Goal: Task Accomplishment & Management: Complete application form

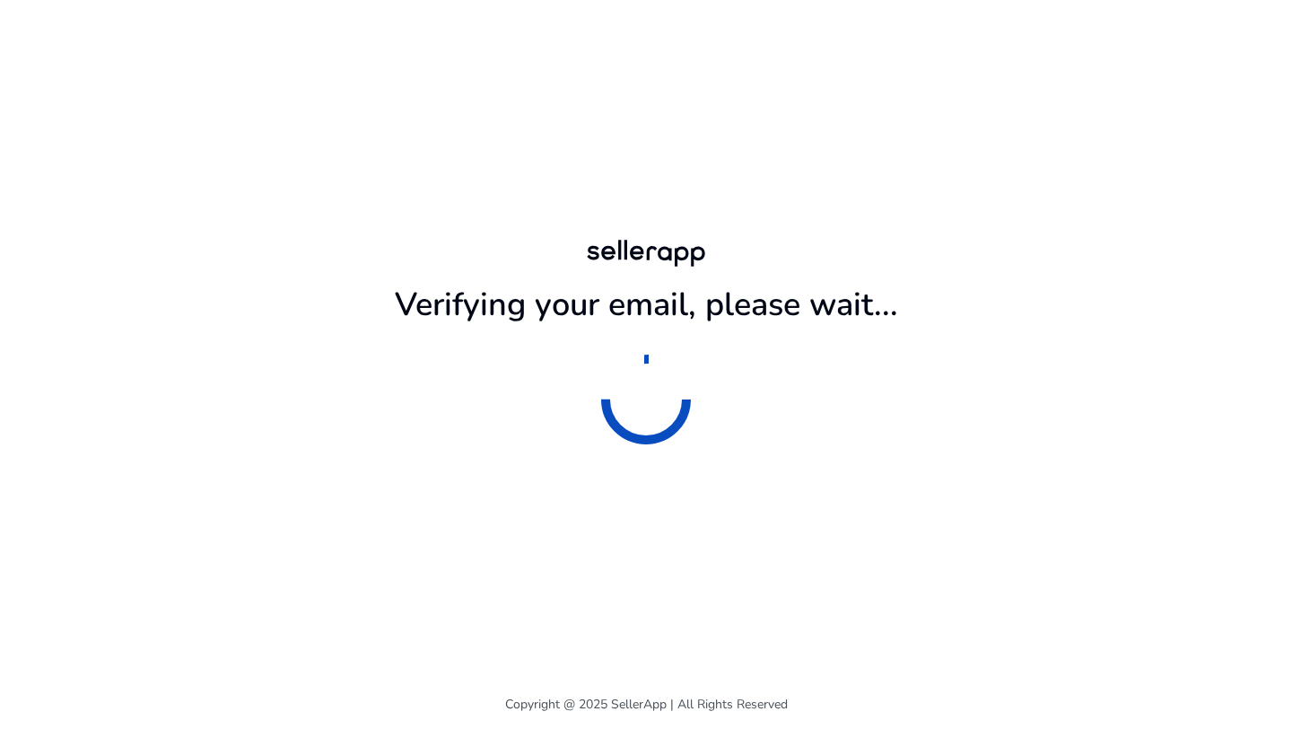
scroll to position [331, 0]
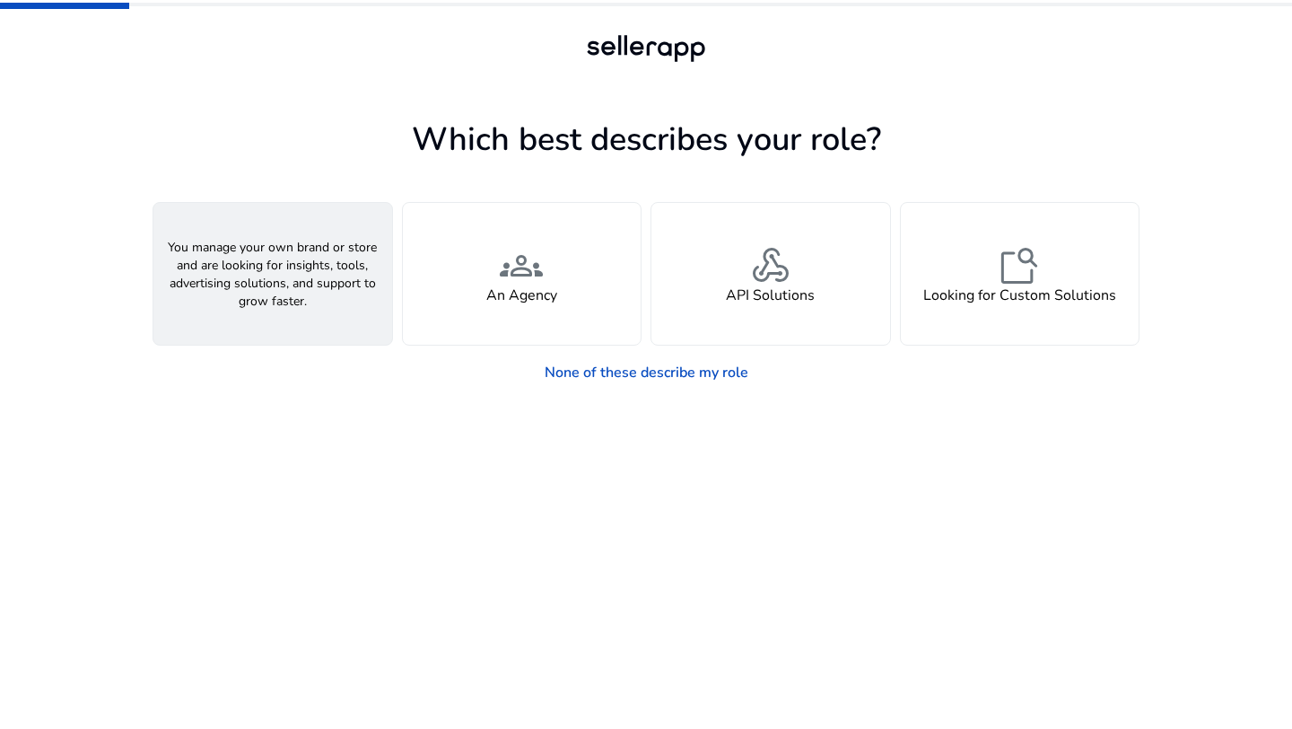
click at [309, 302] on div "person A Seller" at bounding box center [272, 274] width 239 height 142
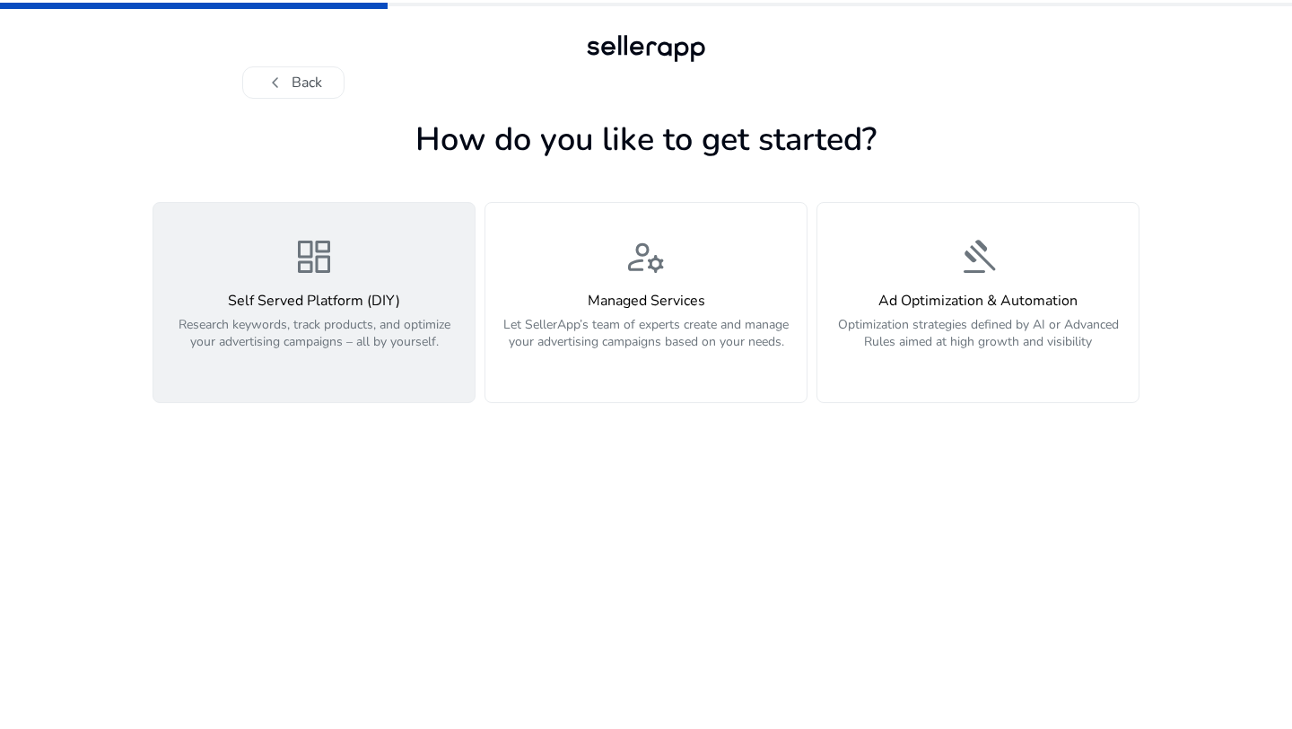
click at [311, 294] on h4 "Self Served Platform (DIY)" at bounding box center [314, 301] width 300 height 17
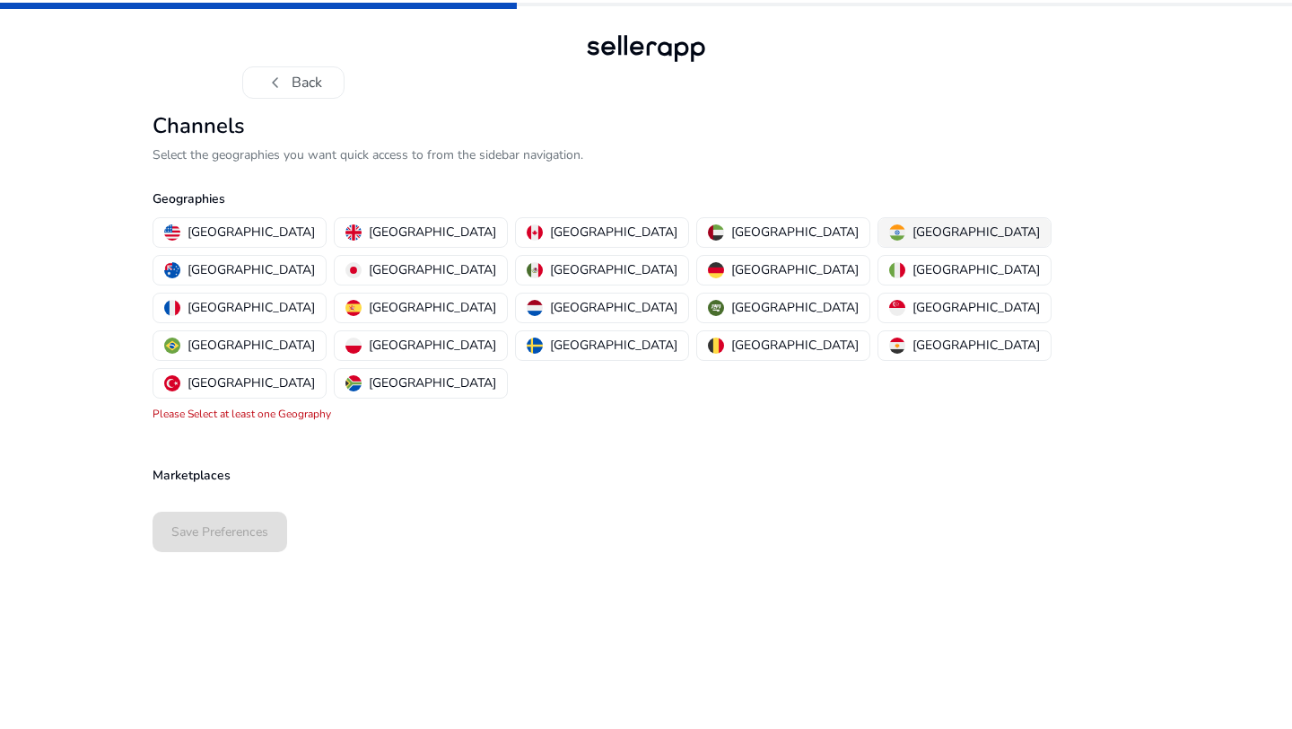
click at [889, 231] on div "[GEOGRAPHIC_DATA]" at bounding box center [964, 232] width 151 height 19
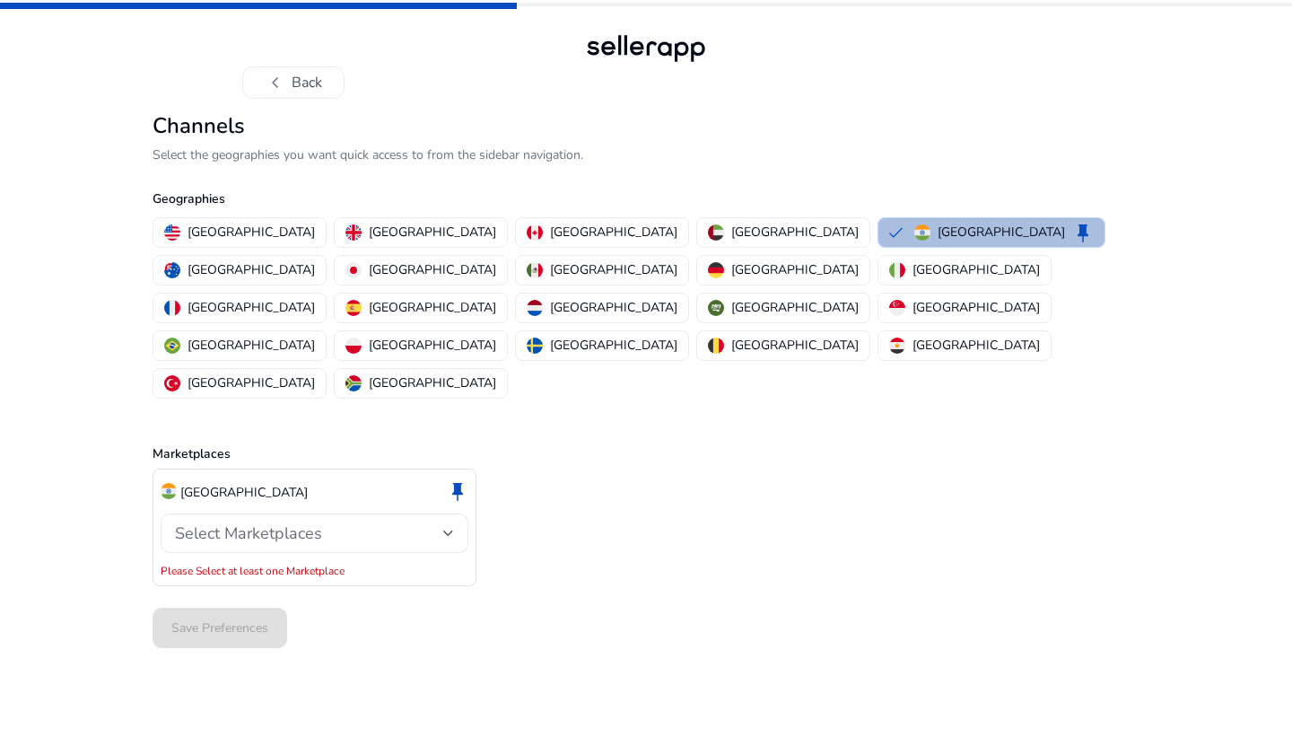
click at [396, 513] on div "Select Marketplaces" at bounding box center [314, 532] width 279 height 39
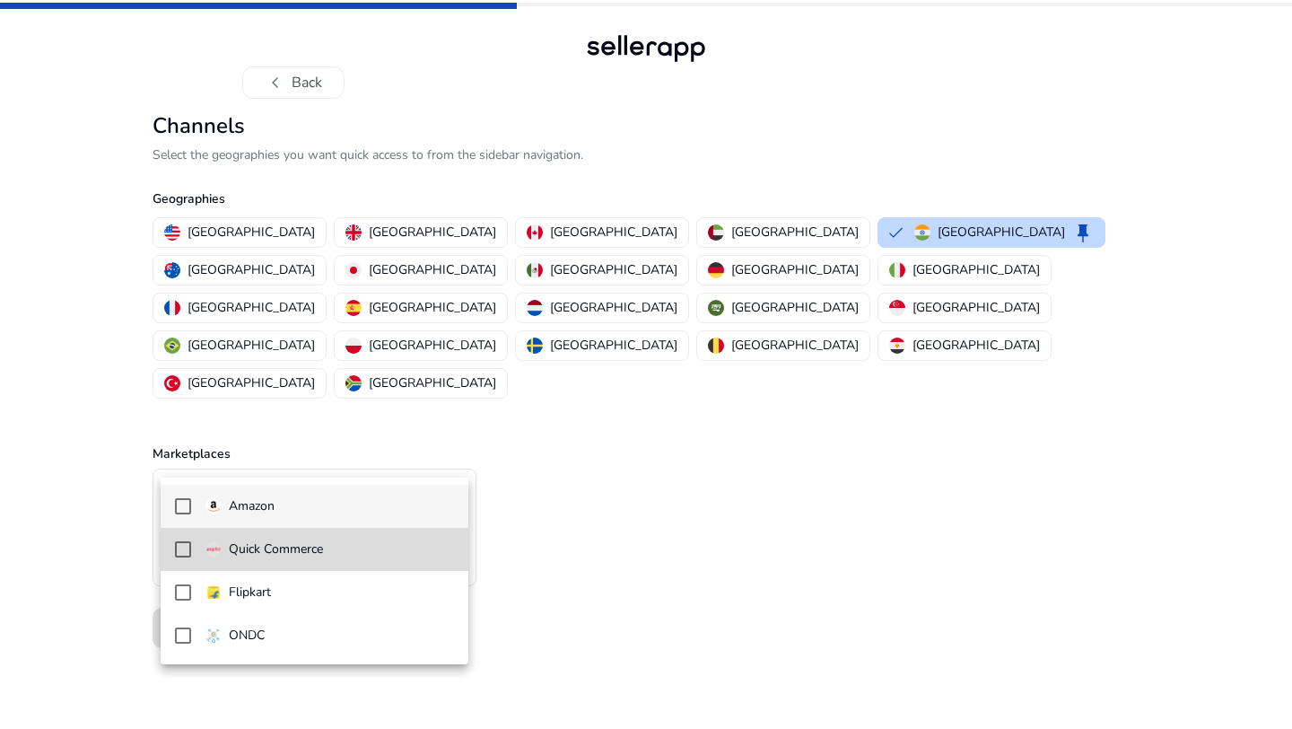
click at [334, 559] on mat-option "Quick Commerce" at bounding box center [315, 549] width 308 height 43
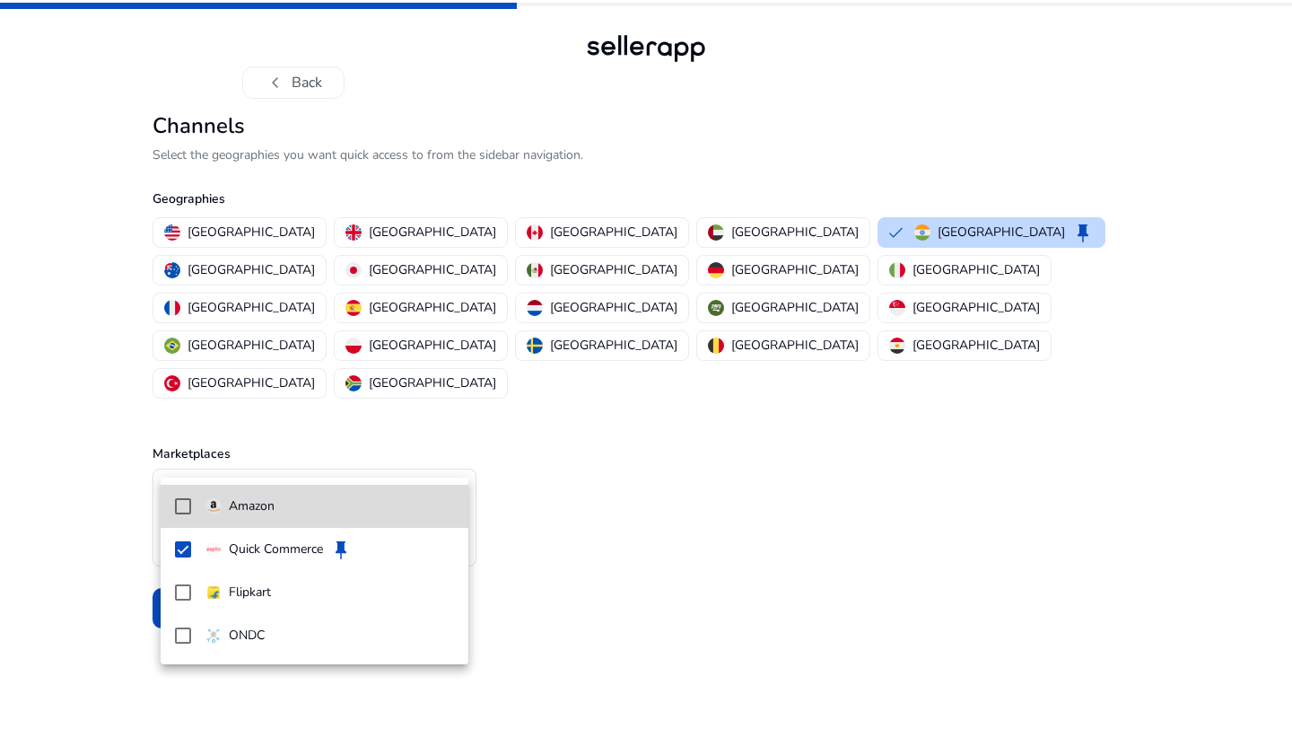
click at [282, 520] on mat-option "Amazon" at bounding box center [315, 506] width 308 height 43
click at [708, 550] on div at bounding box center [646, 364] width 1292 height 729
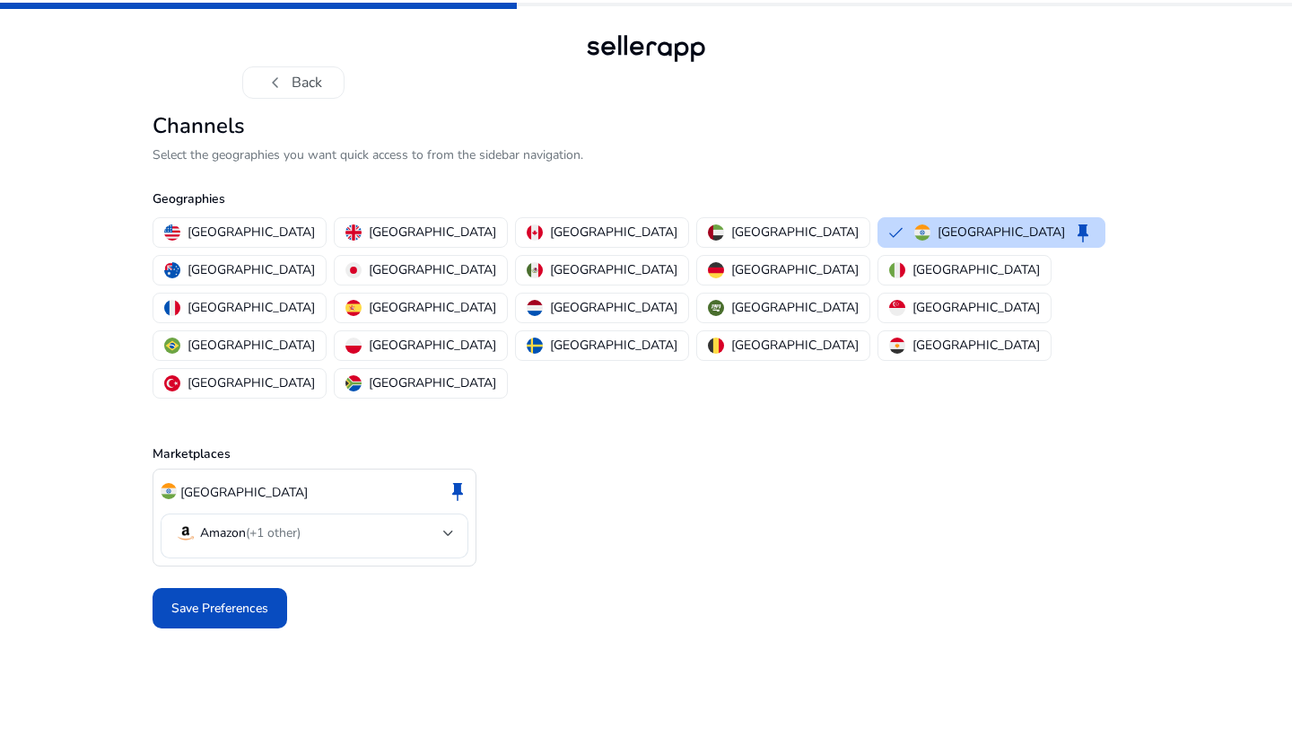
click at [258, 599] on span "Save Preferences" at bounding box center [219, 608] width 97 height 19
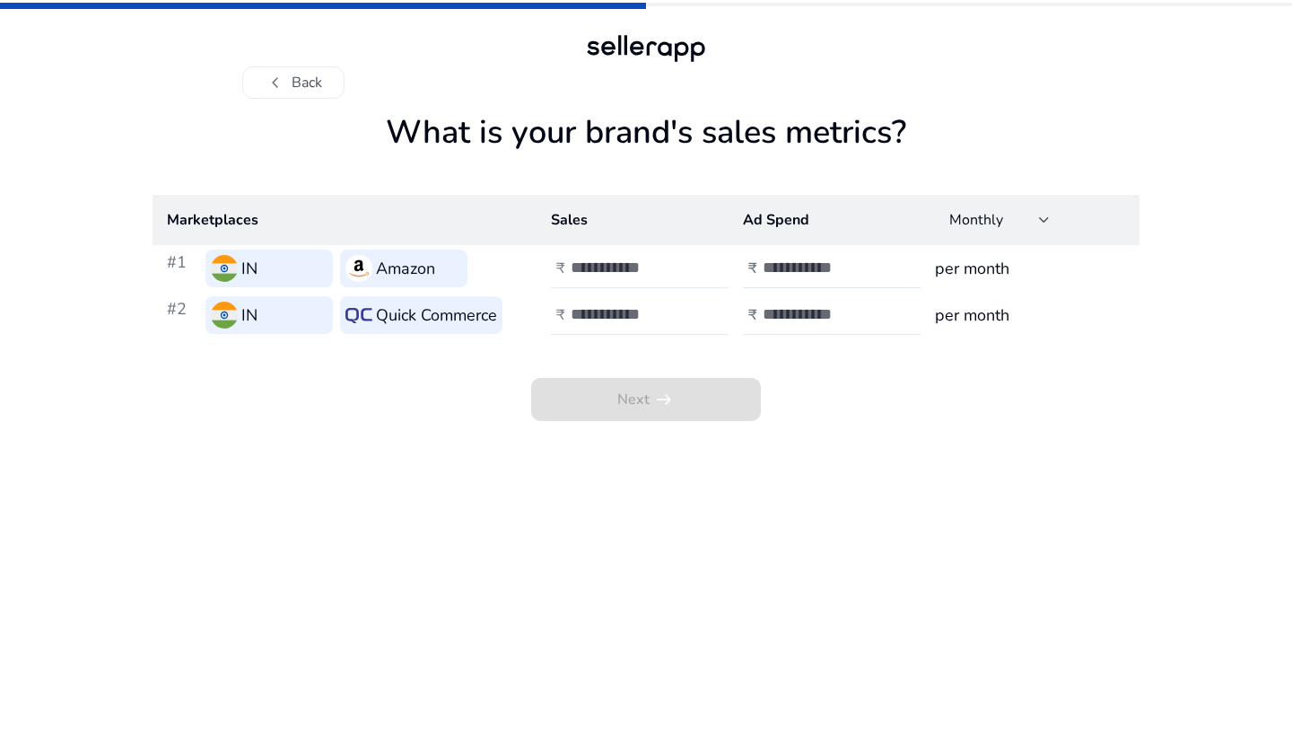
click at [638, 271] on input "number" at bounding box center [631, 268] width 121 height 20
type input "*"
click at [681, 258] on input "*" at bounding box center [631, 268] width 121 height 20
click at [661, 316] on input "number" at bounding box center [631, 314] width 121 height 20
type input "*"
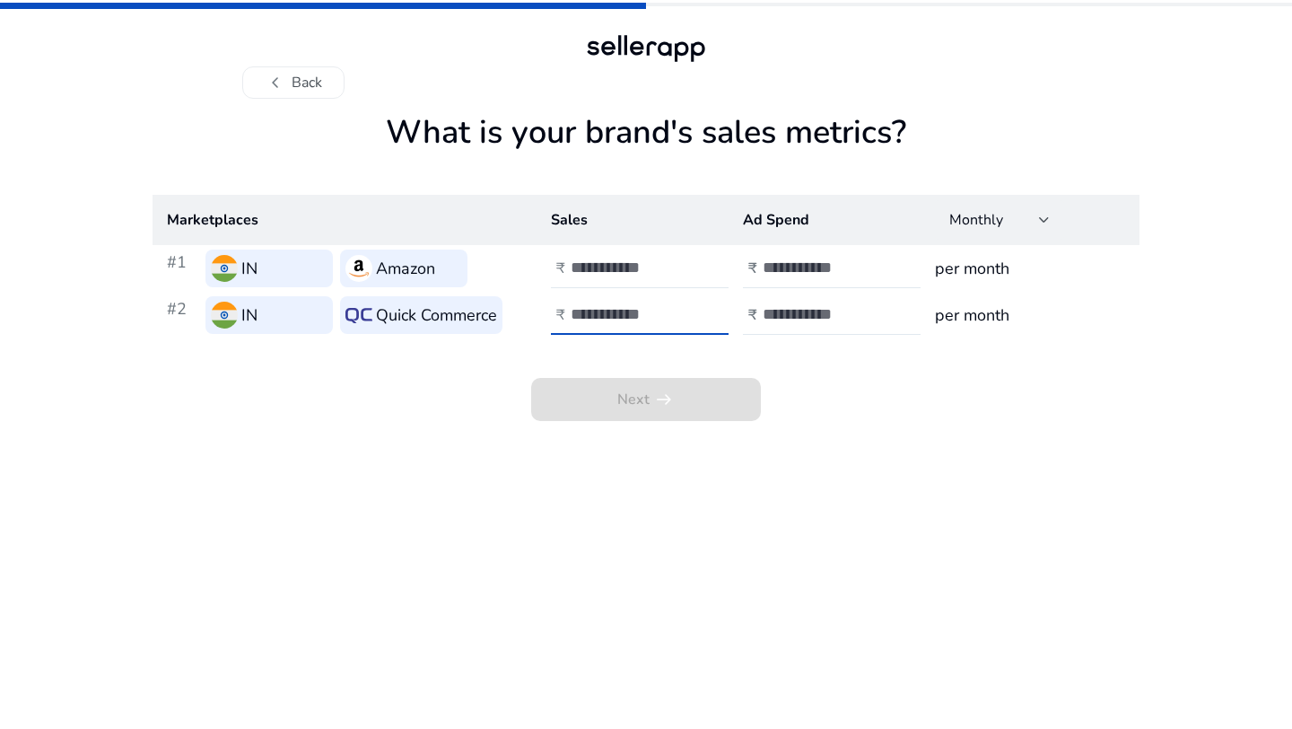
click at [685, 305] on input "*" at bounding box center [631, 314] width 121 height 20
click at [827, 243] on th "Ad Spend" at bounding box center [825, 220] width 192 height 50
click at [662, 411] on span "Next arrow_right_alt" at bounding box center [646, 399] width 230 height 43
click at [661, 404] on span "Next arrow_right_alt" at bounding box center [646, 399] width 230 height 43
click at [836, 274] on input "number" at bounding box center [823, 268] width 121 height 20
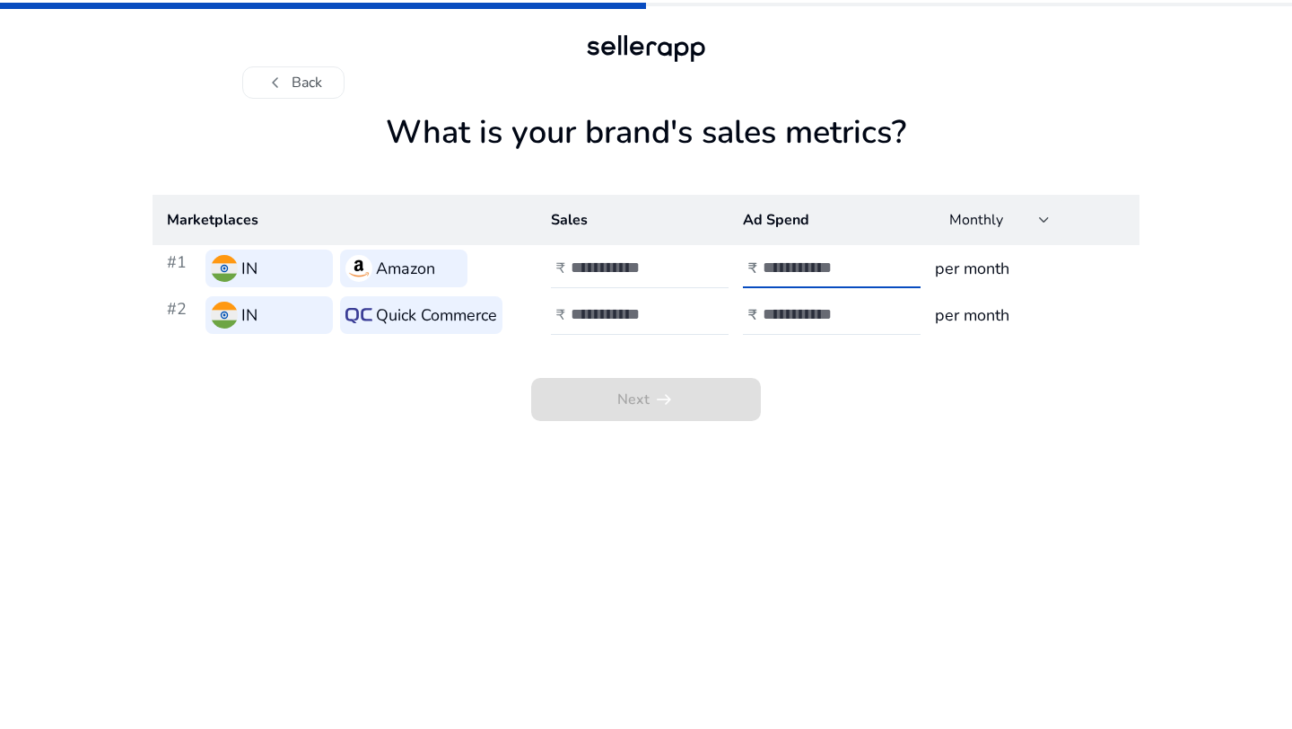
click at [879, 274] on input "**" at bounding box center [823, 268] width 121 height 20
type input "*"
click at [875, 262] on input "*" at bounding box center [823, 268] width 121 height 20
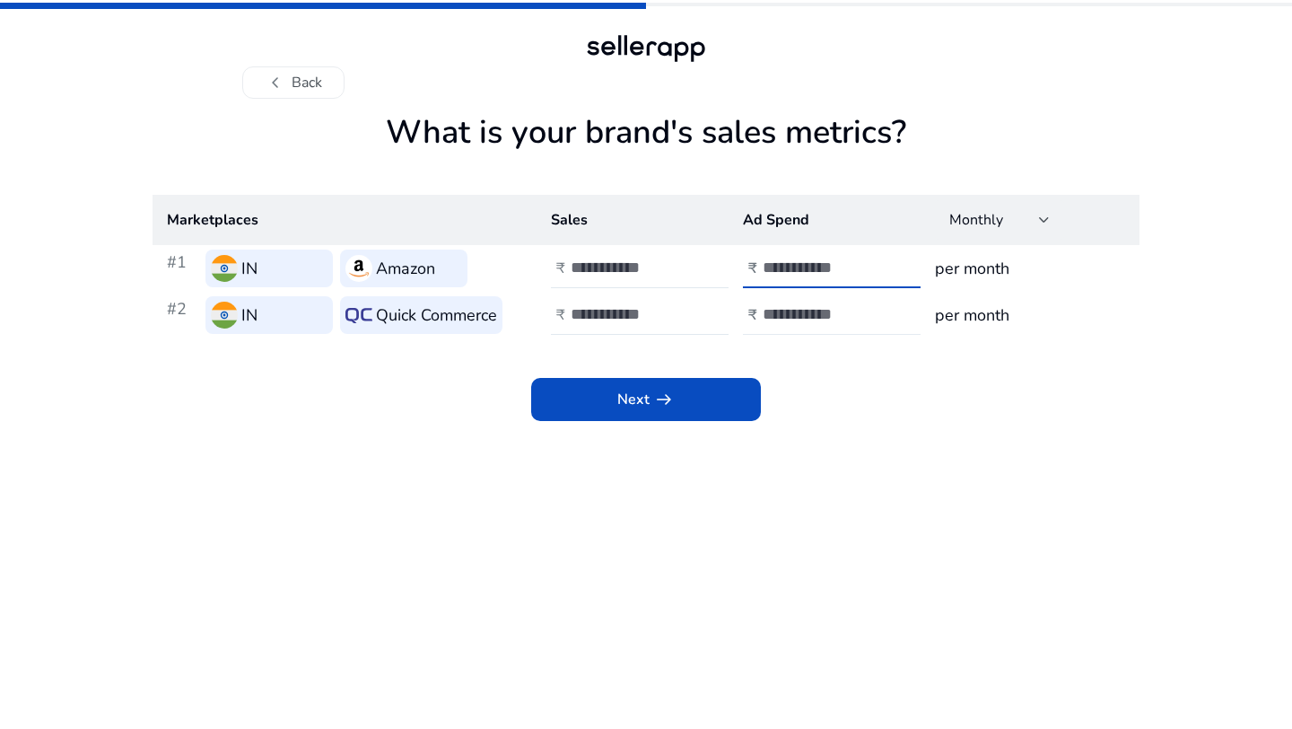
click at [807, 308] on input "number" at bounding box center [823, 314] width 121 height 20
click at [878, 309] on input "*" at bounding box center [823, 314] width 121 height 20
type input "*"
click at [878, 320] on input "*" at bounding box center [823, 314] width 121 height 20
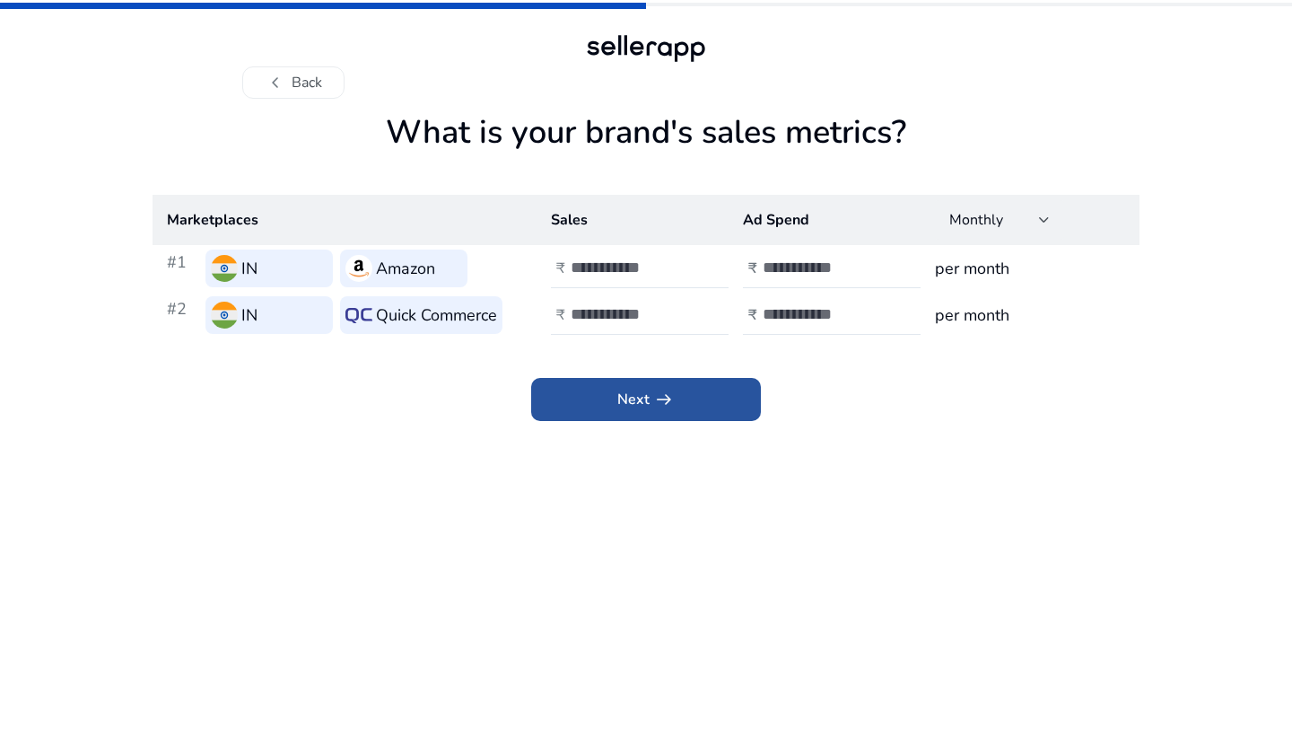
click at [686, 419] on span at bounding box center [646, 399] width 230 height 43
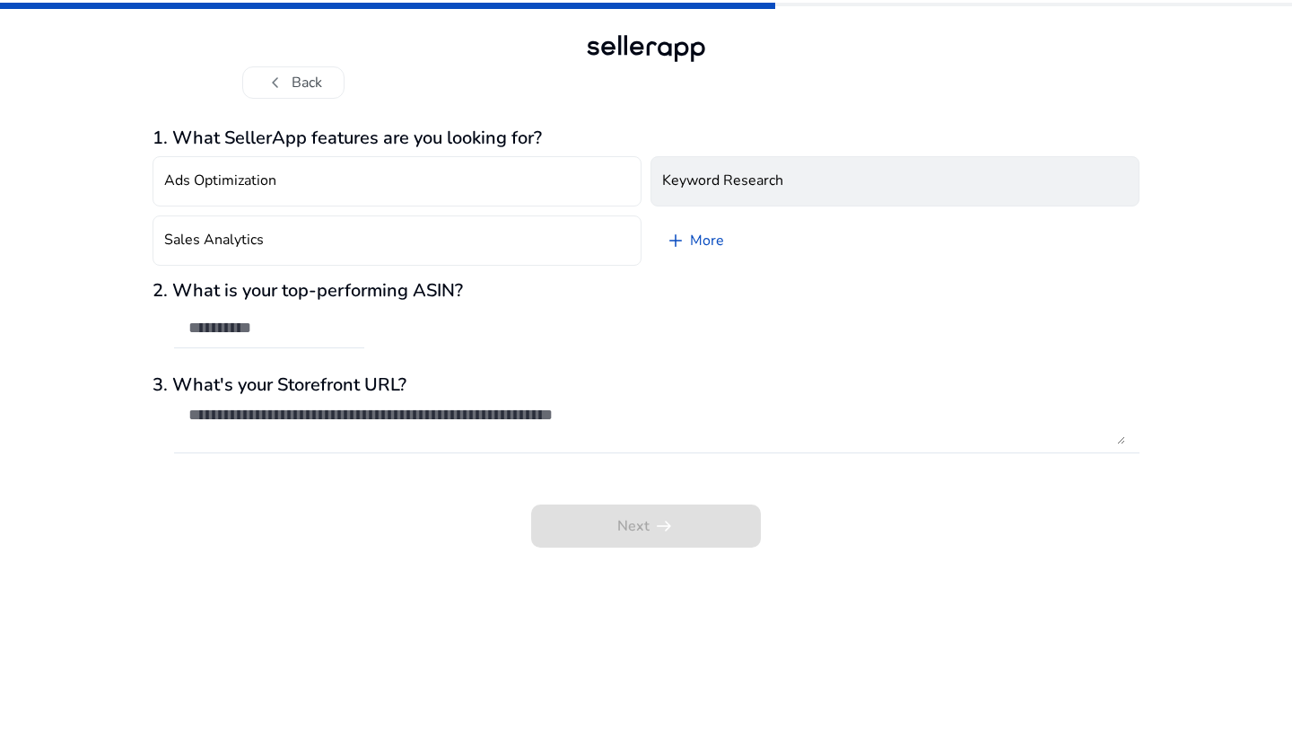
click at [716, 200] on button "Keyword Research" at bounding box center [895, 181] width 489 height 50
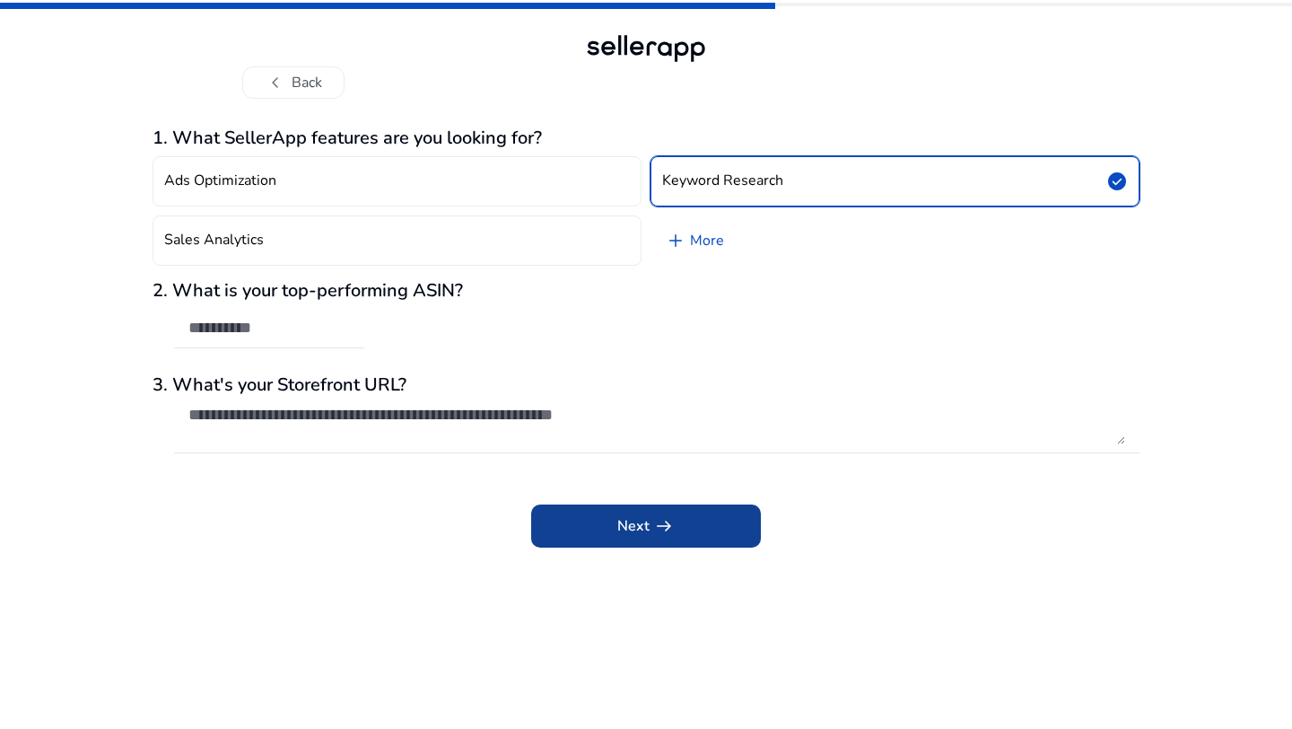
click at [573, 538] on span at bounding box center [646, 525] width 230 height 43
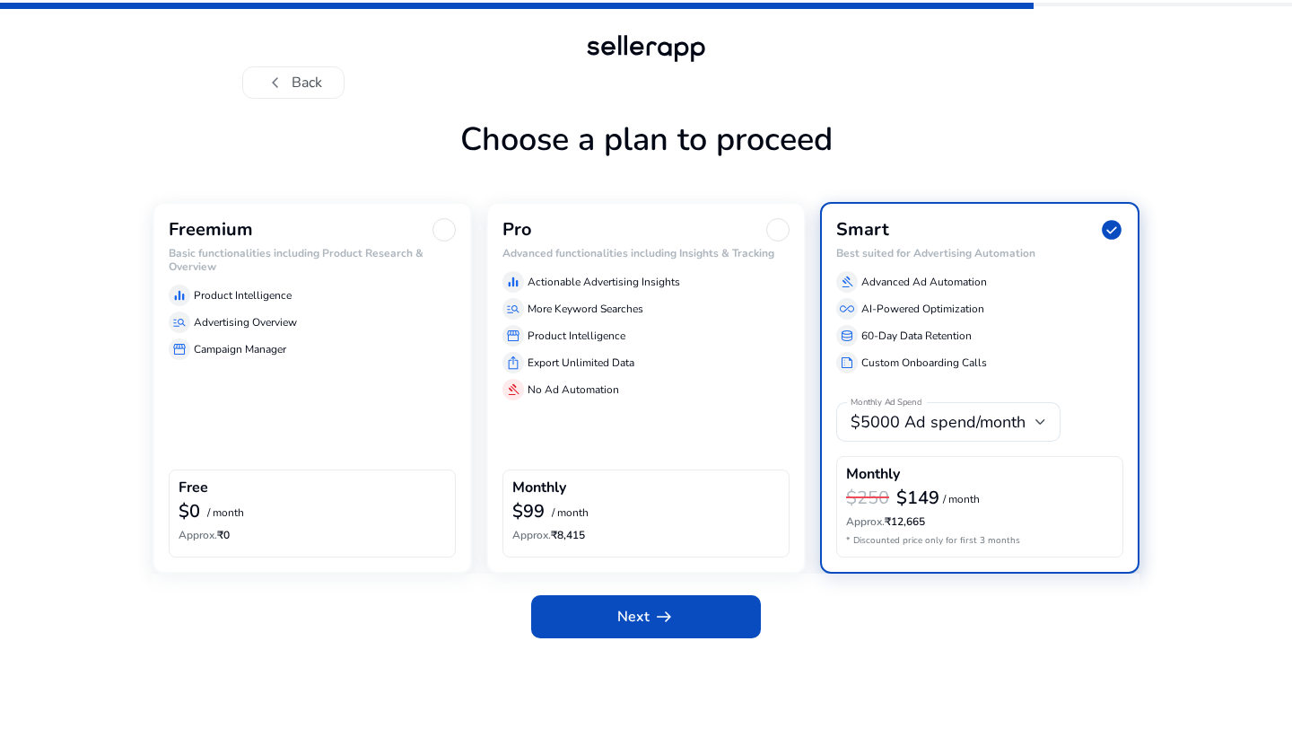
click at [408, 481] on div "Free" at bounding box center [312, 489] width 267 height 21
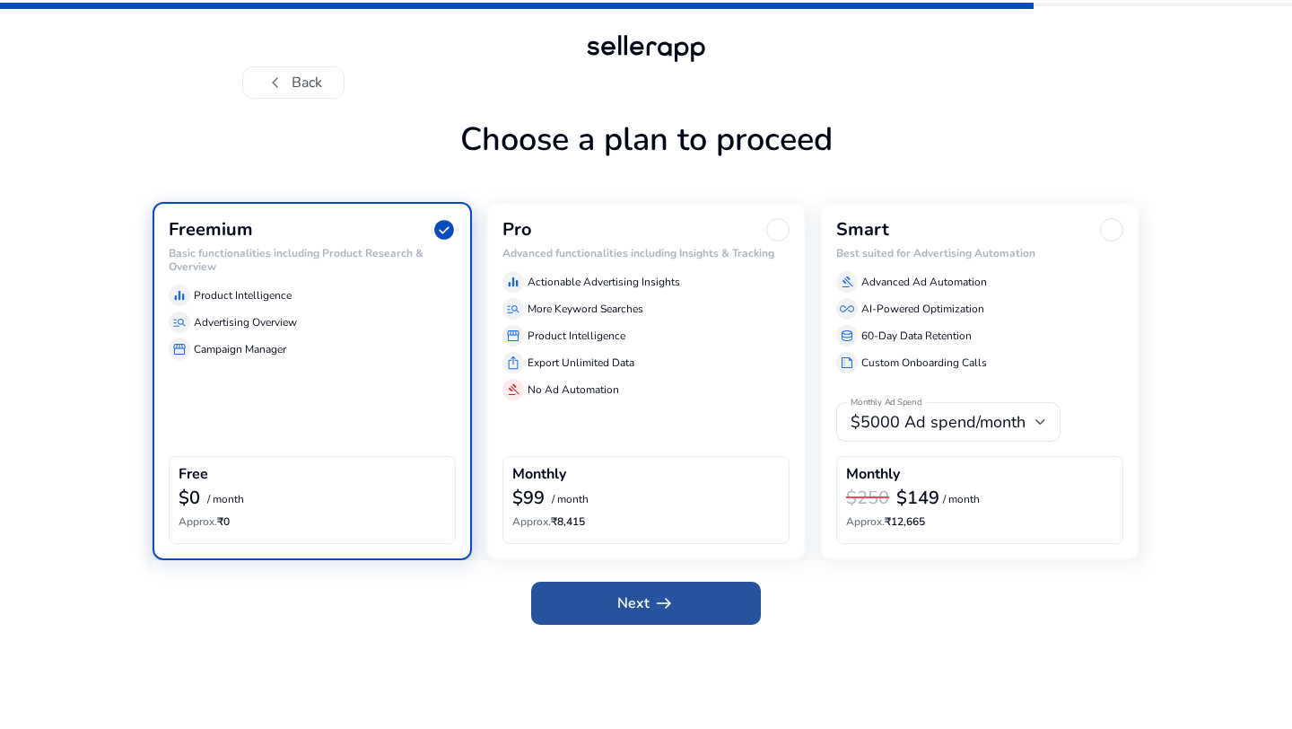
click at [637, 601] on span "Next arrow_right_alt" at bounding box center [645, 603] width 57 height 22
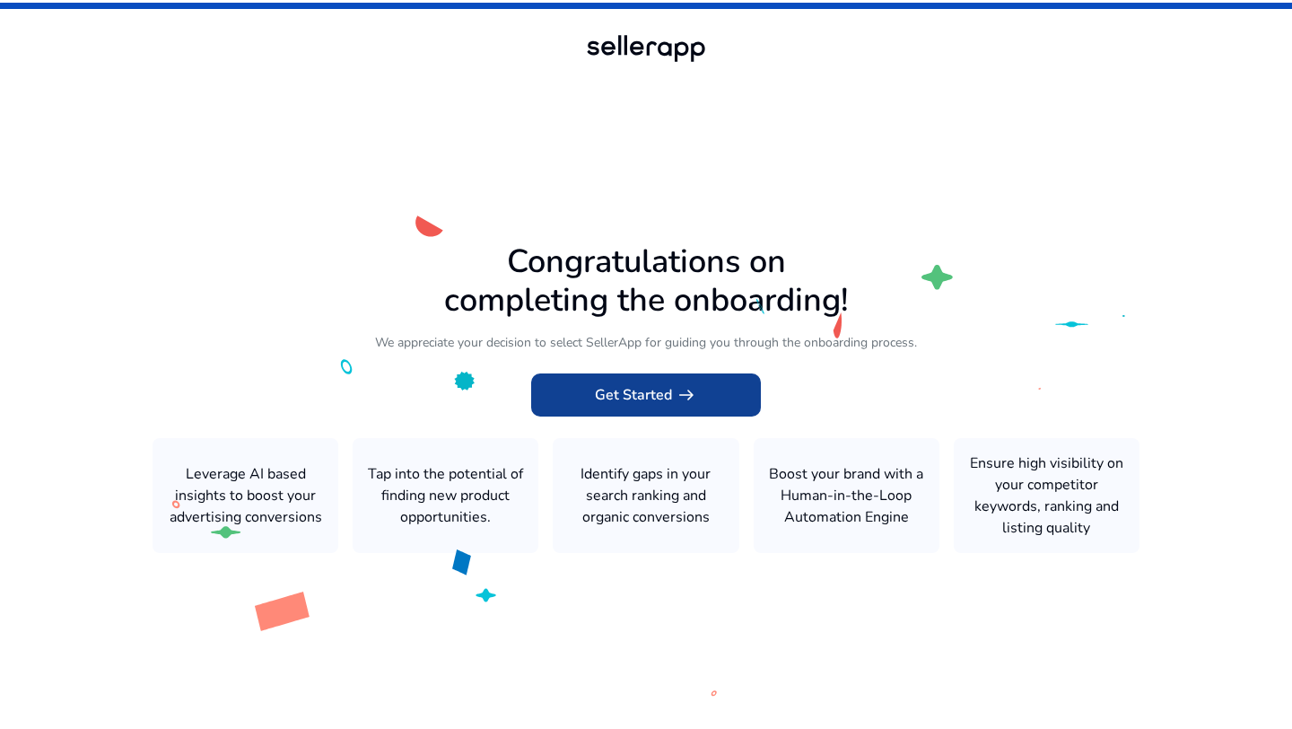
click at [627, 400] on span "Get Started arrow_right_alt" at bounding box center [646, 395] width 102 height 22
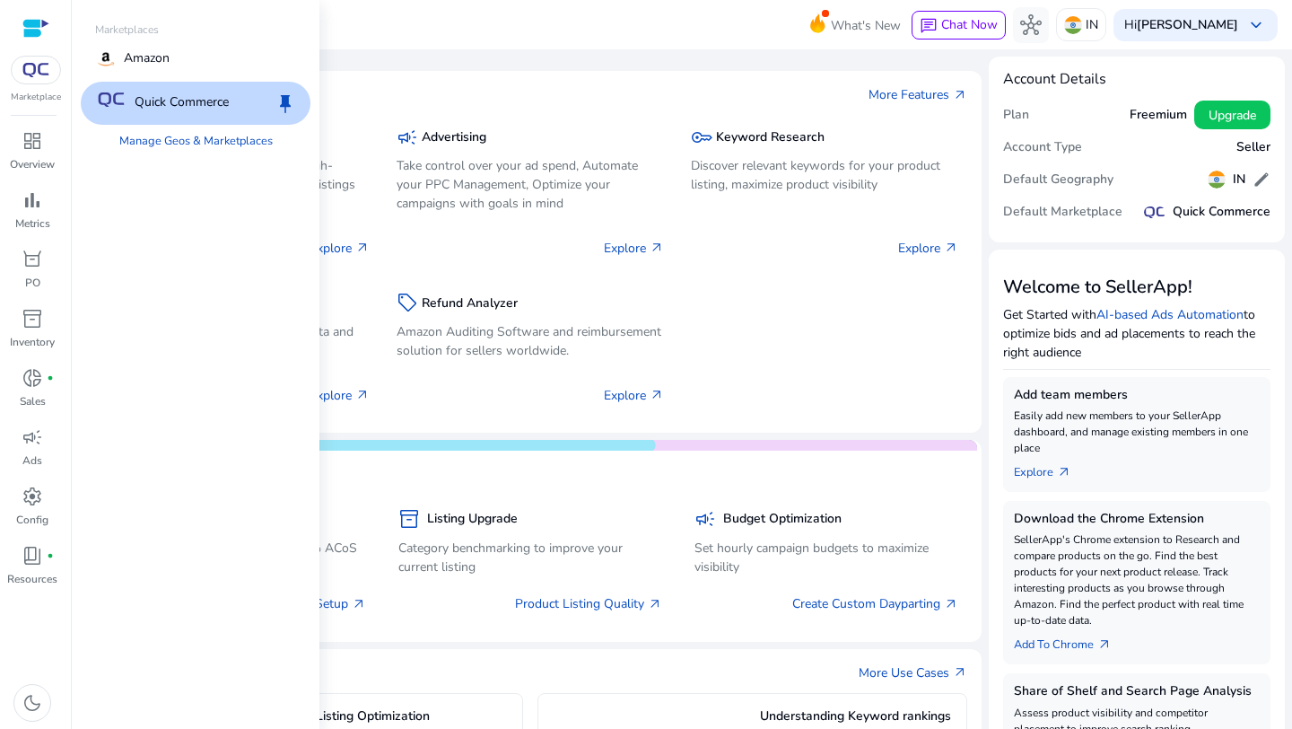
click at [42, 78] on div at bounding box center [36, 70] width 50 height 29
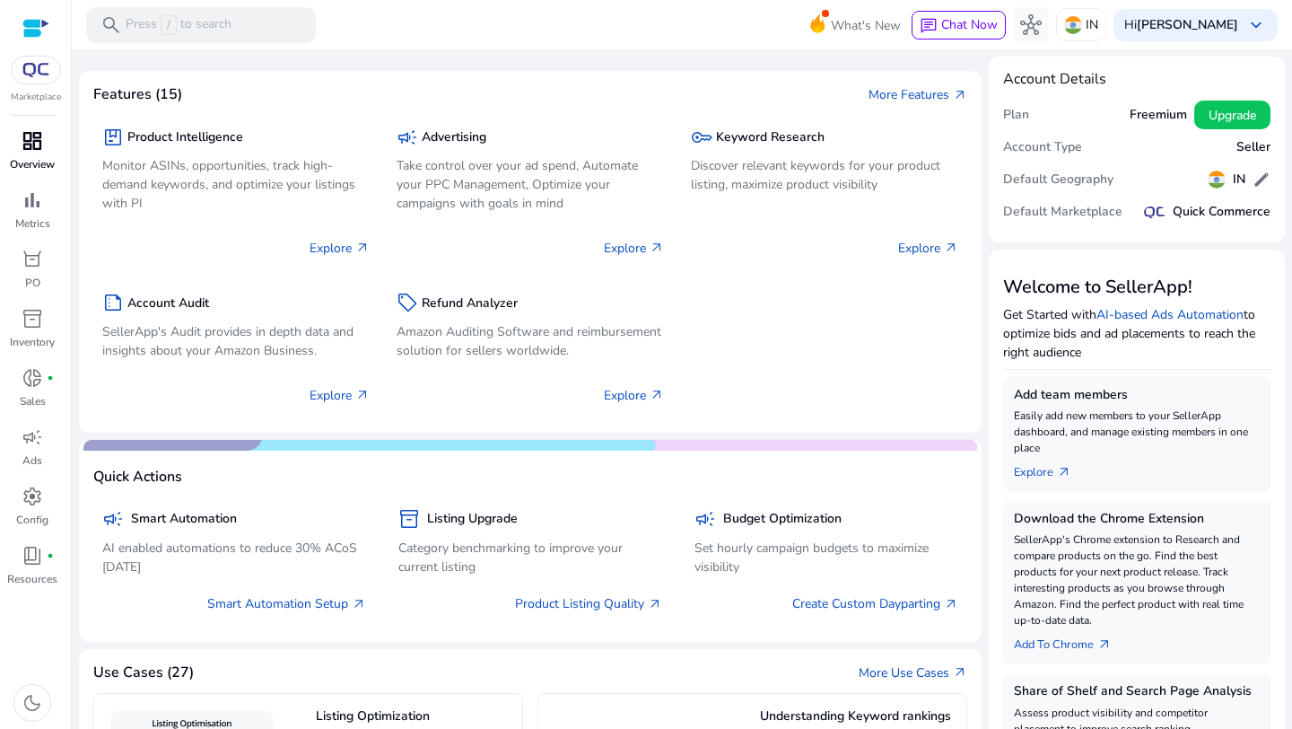
click at [29, 157] on p "Overview" at bounding box center [32, 164] width 45 height 16
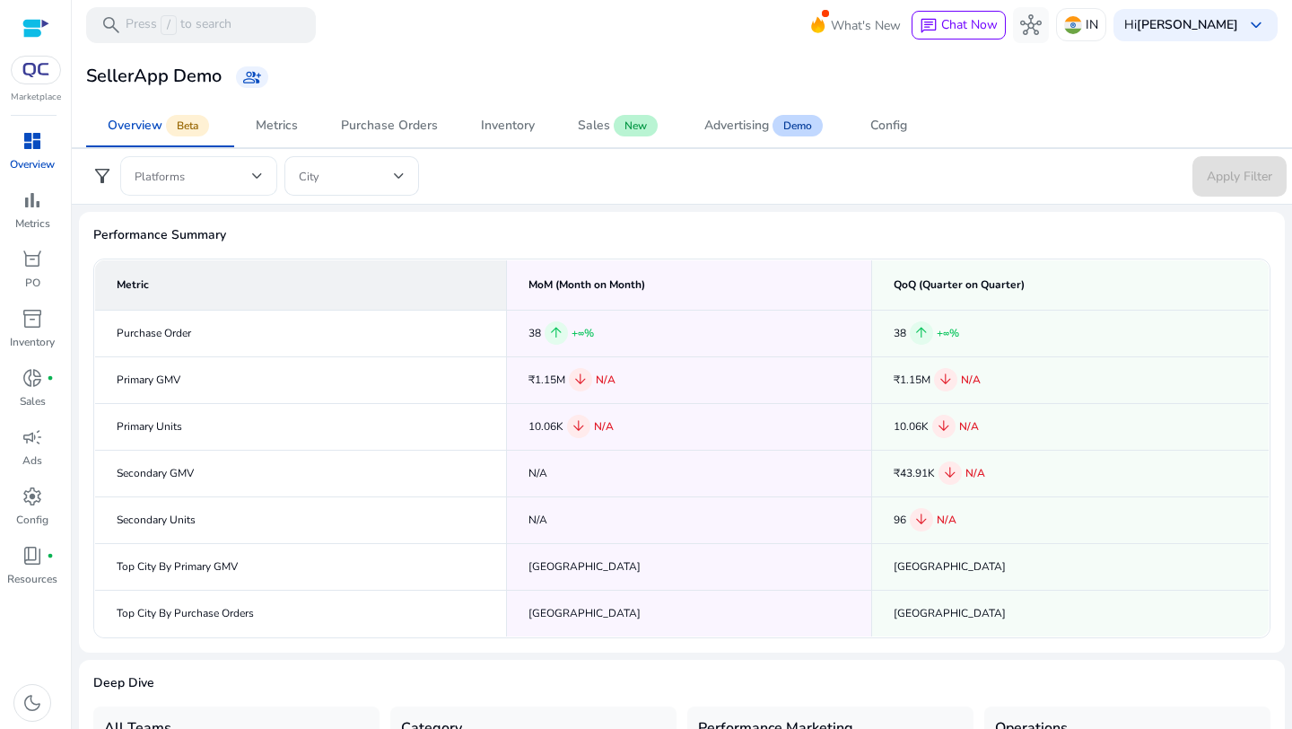
click at [224, 191] on div at bounding box center [199, 175] width 128 height 39
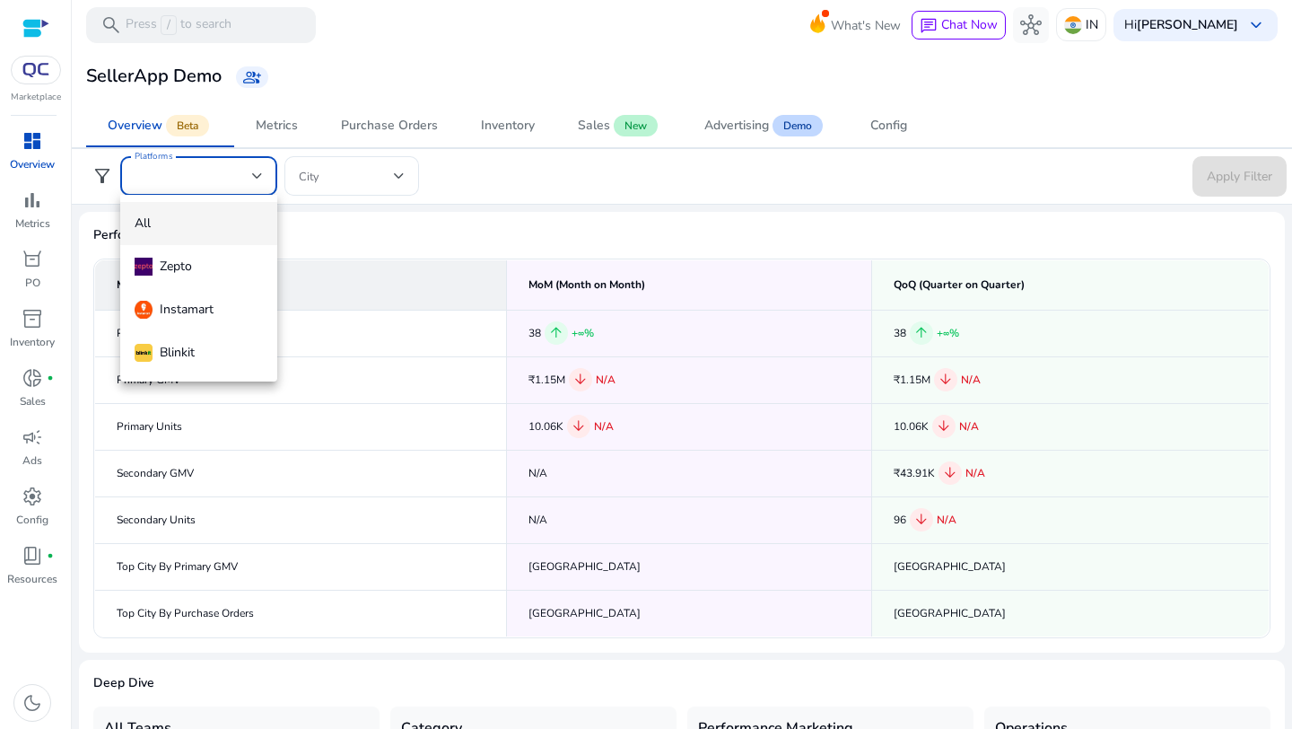
click at [365, 178] on div at bounding box center [646, 364] width 1292 height 729
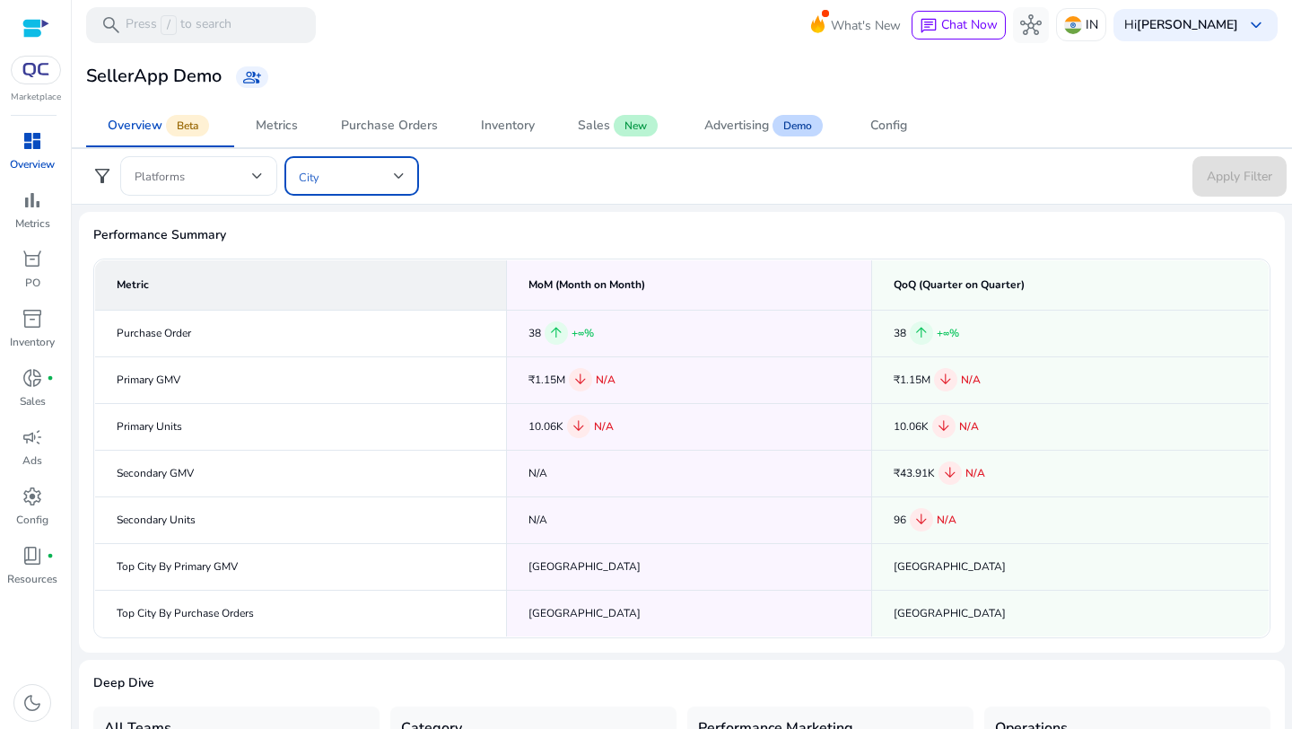
click at [365, 178] on span at bounding box center [346, 176] width 95 height 20
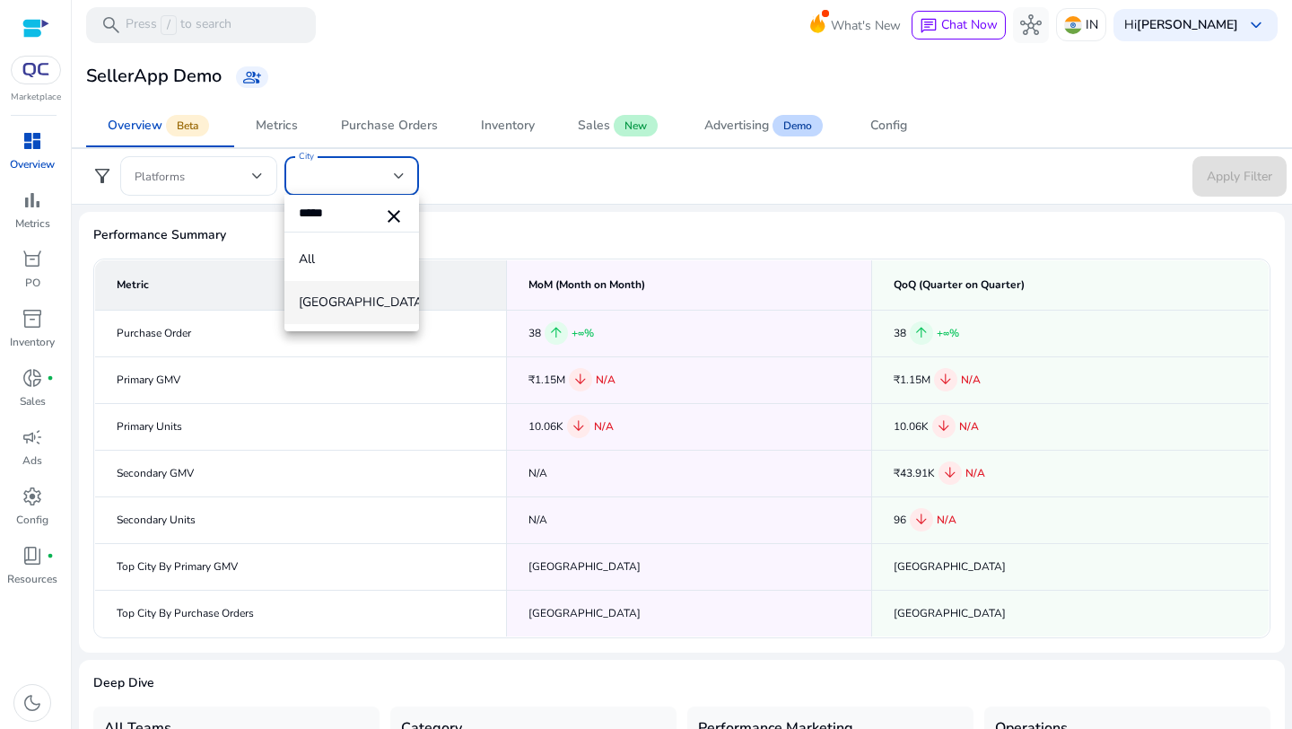
type input "*****"
click at [330, 306] on span "[GEOGRAPHIC_DATA]" at bounding box center [352, 303] width 106 height 20
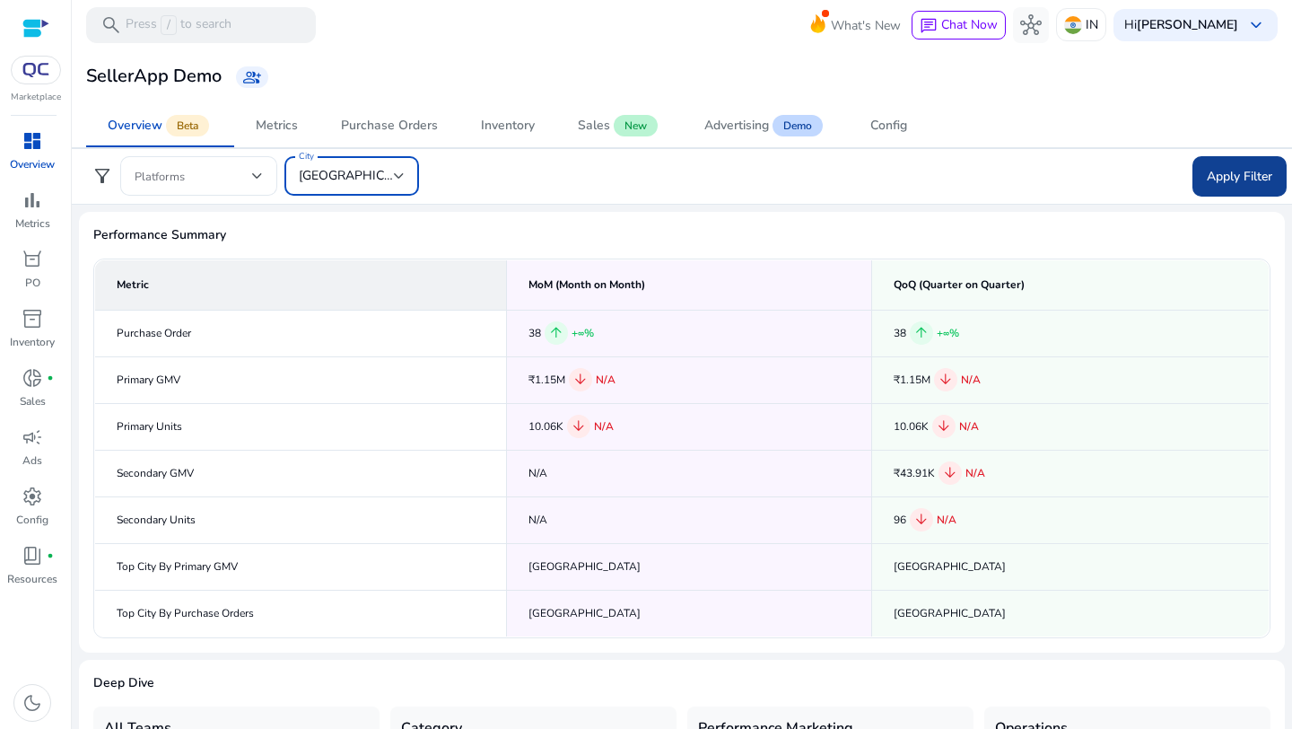
click at [1196, 180] on span at bounding box center [1240, 175] width 94 height 43
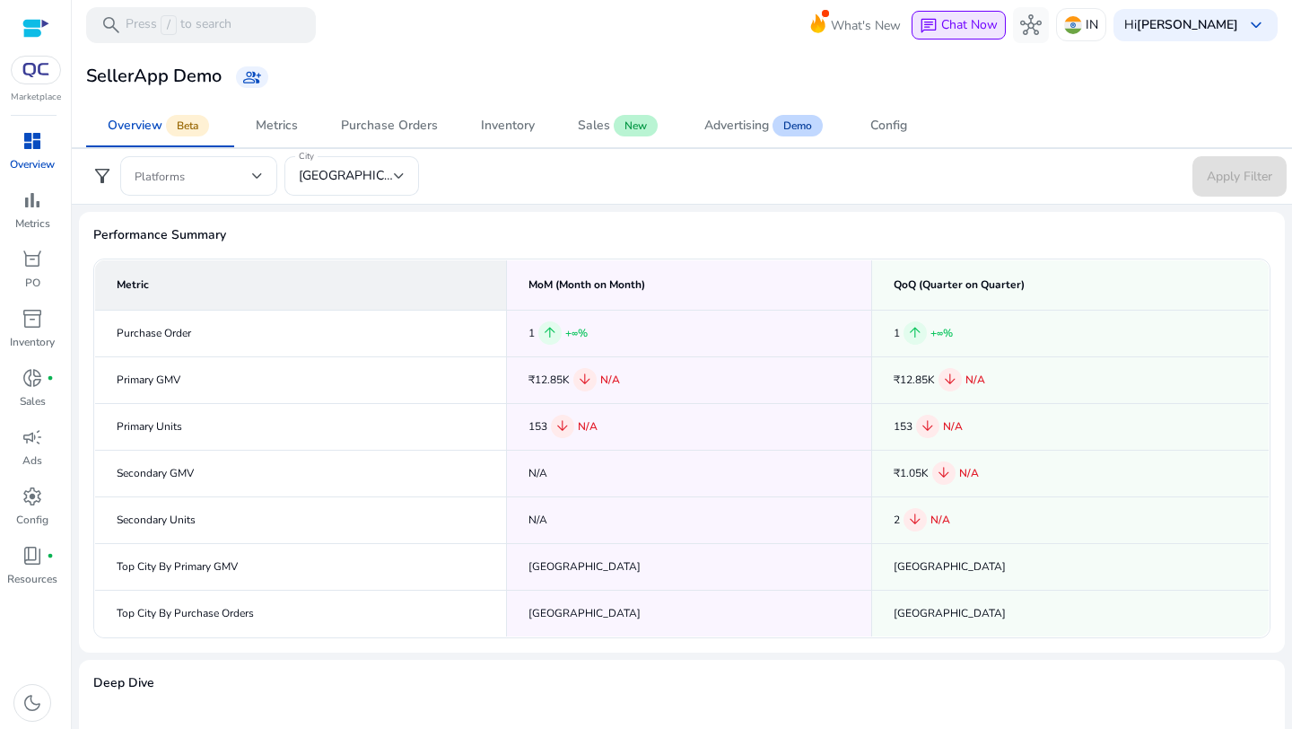
click at [938, 26] on span "chat" at bounding box center [929, 26] width 18 height 18
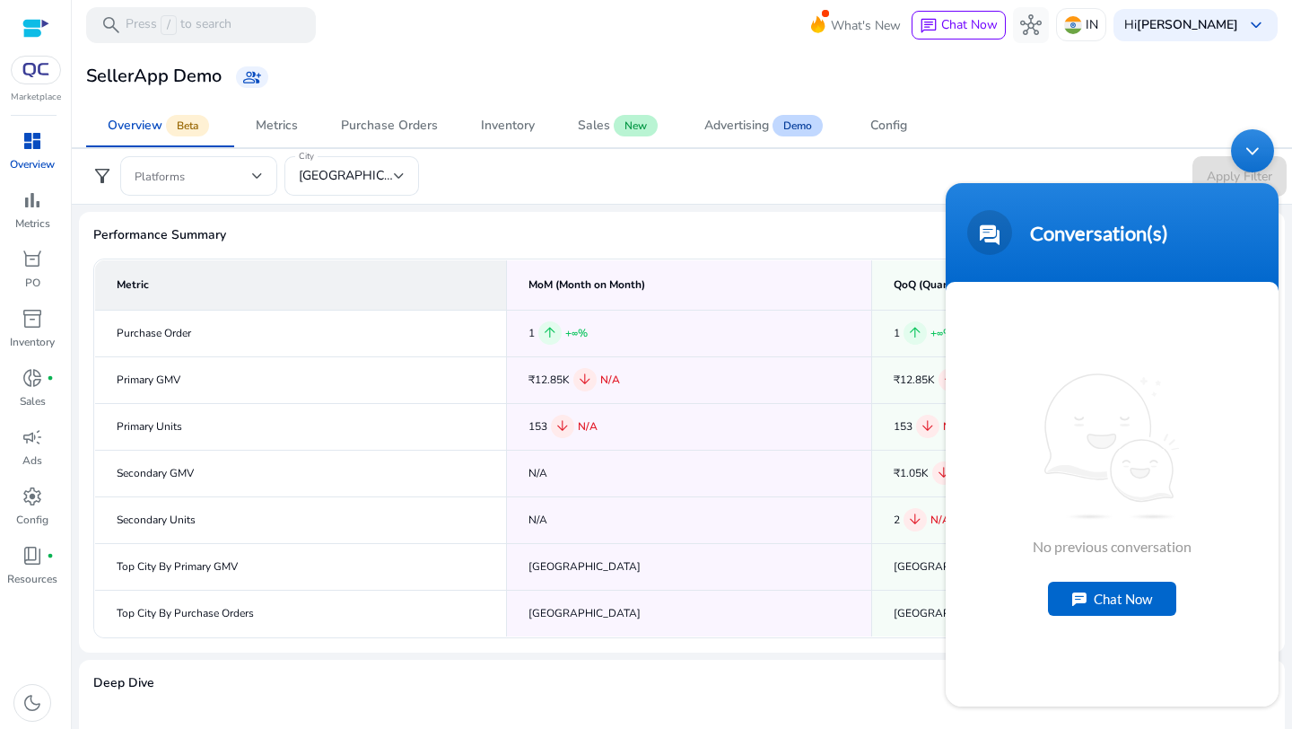
click at [1097, 611] on div "Chat Now" at bounding box center [1112, 599] width 128 height 34
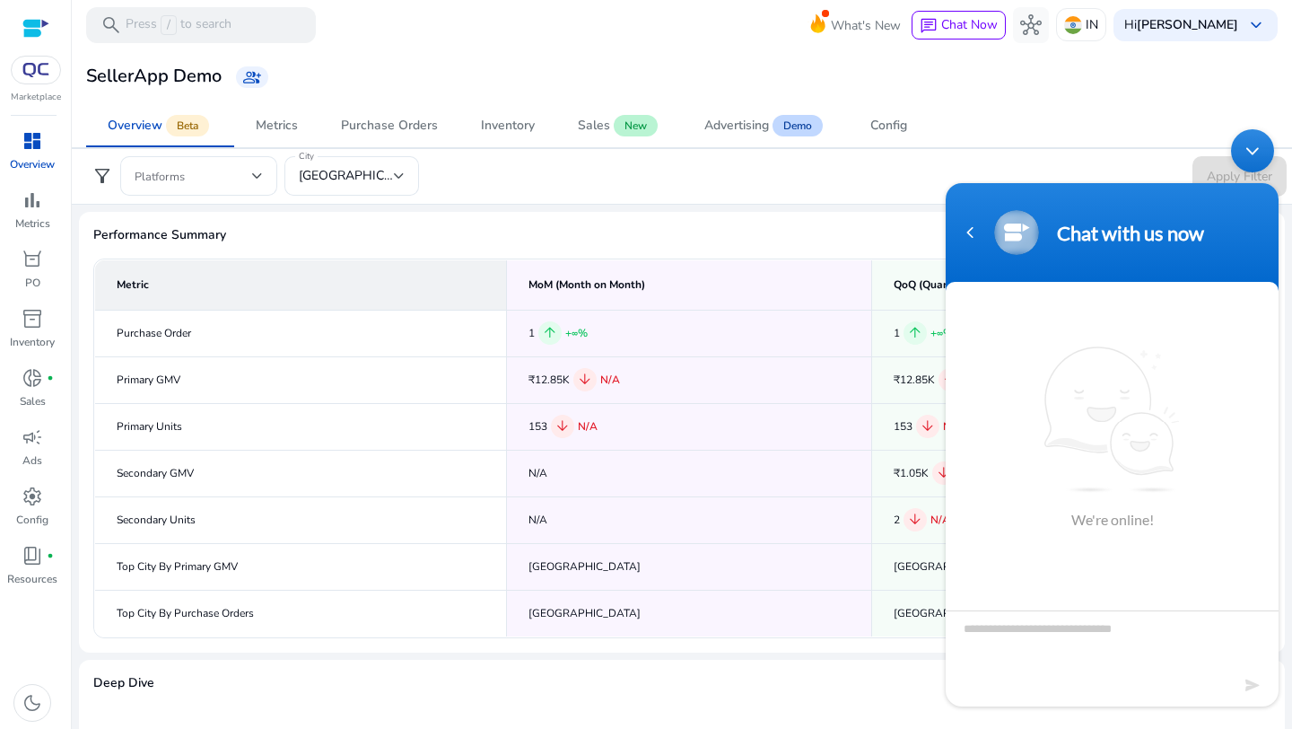
click at [1263, 149] on div "Minimize live chat window" at bounding box center [1252, 150] width 43 height 43
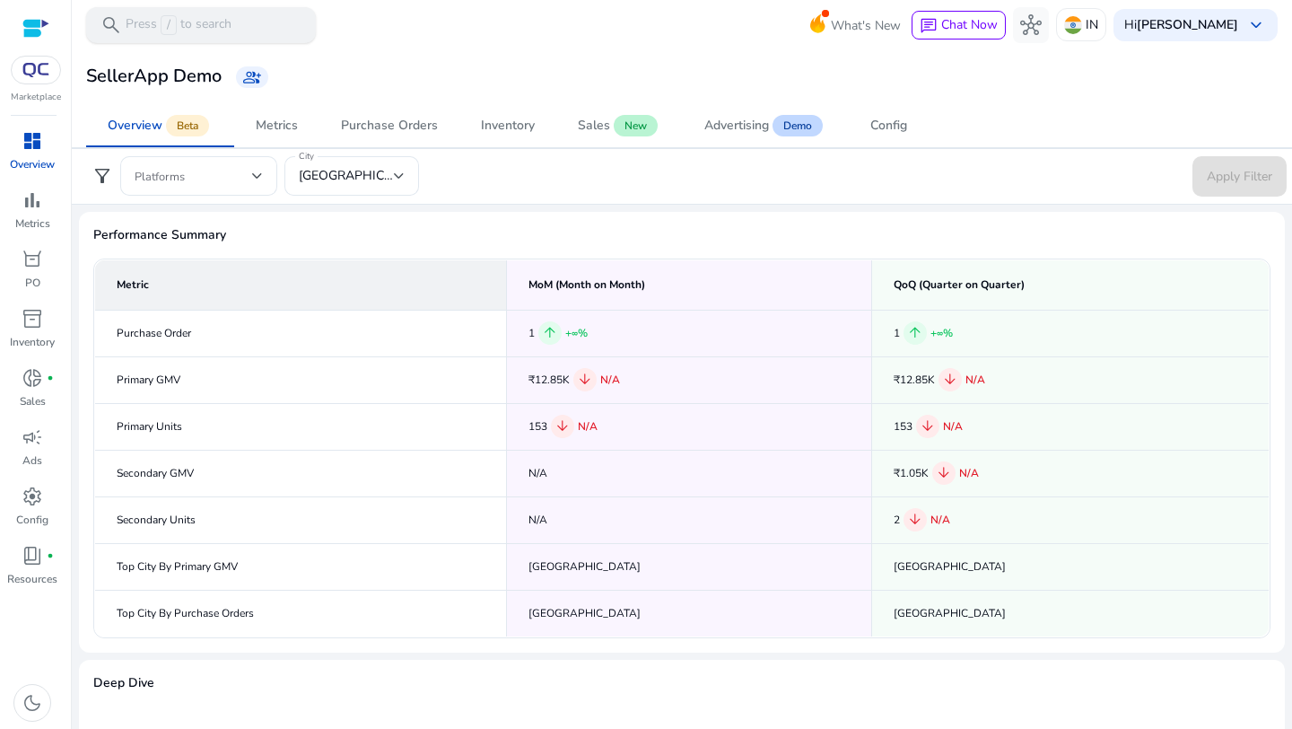
click at [258, 23] on div "search Press / to search" at bounding box center [201, 25] width 230 height 36
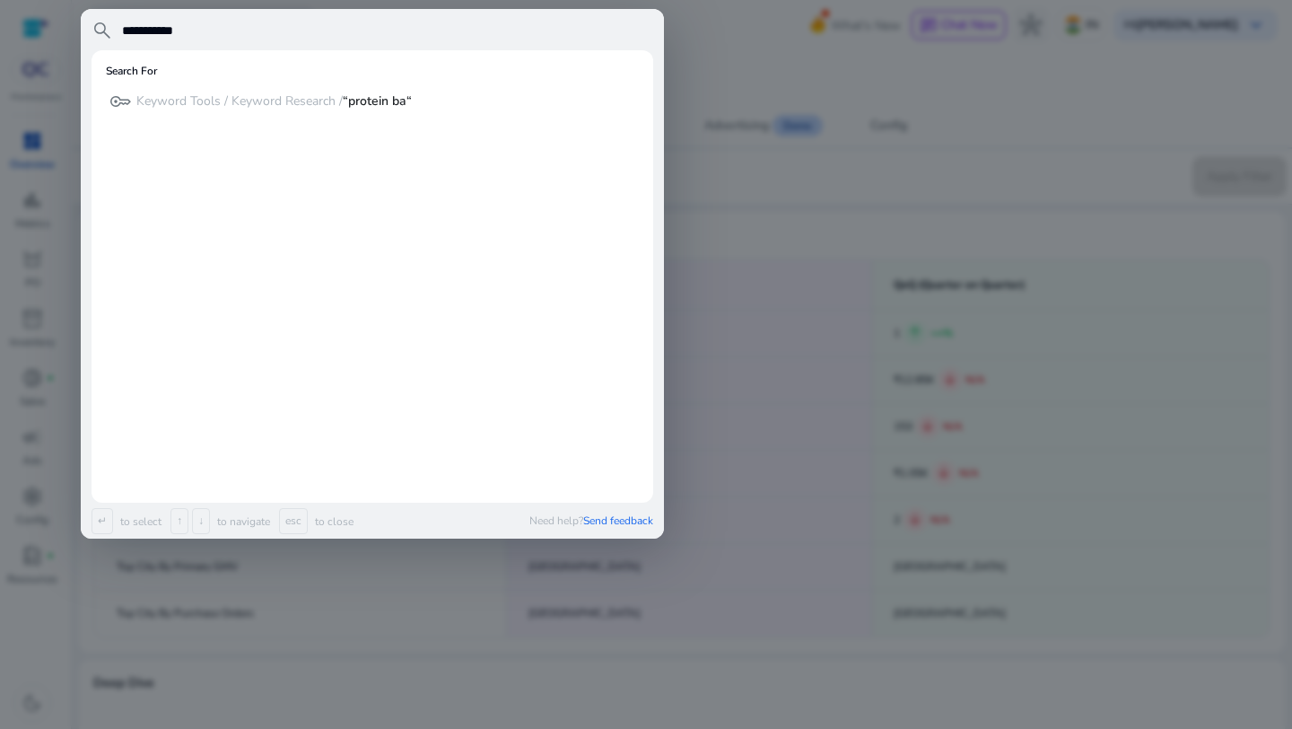
type input "**********"
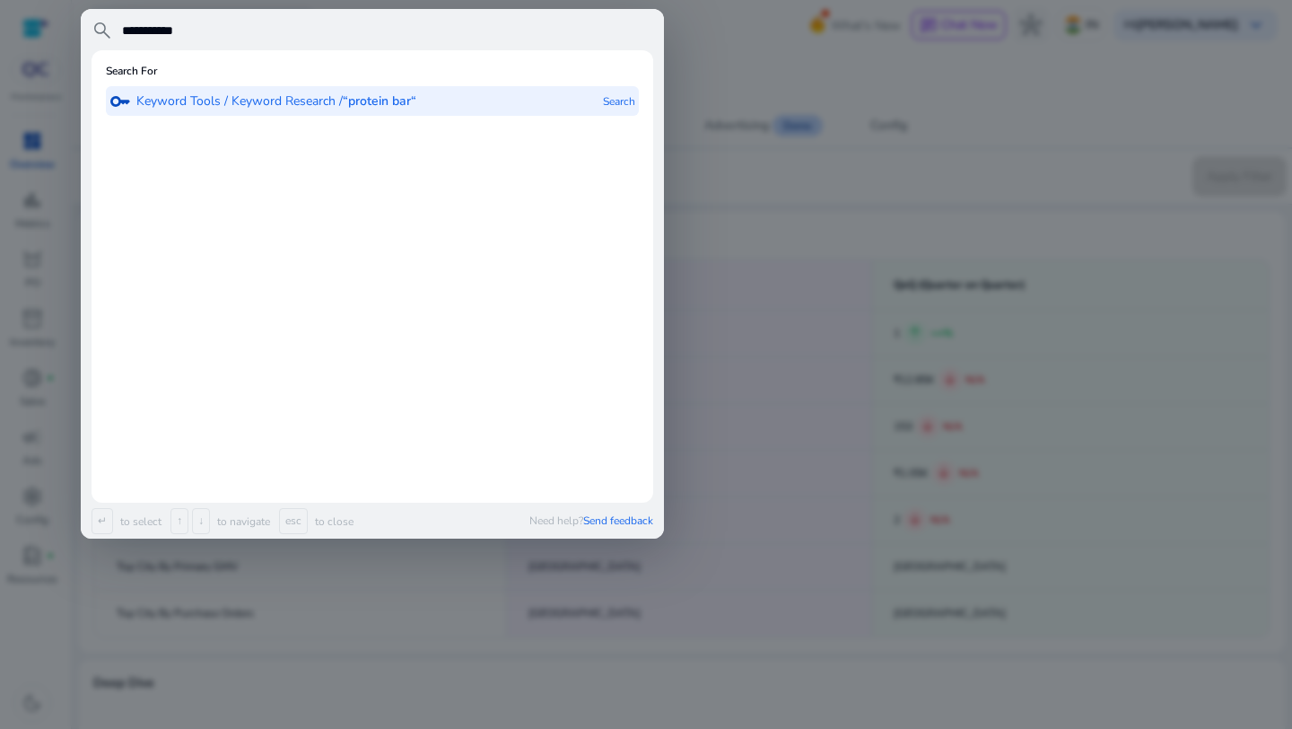
click at [250, 104] on p "Keyword Tools / Keyword Research / “protein bar“" at bounding box center [276, 101] width 280 height 18
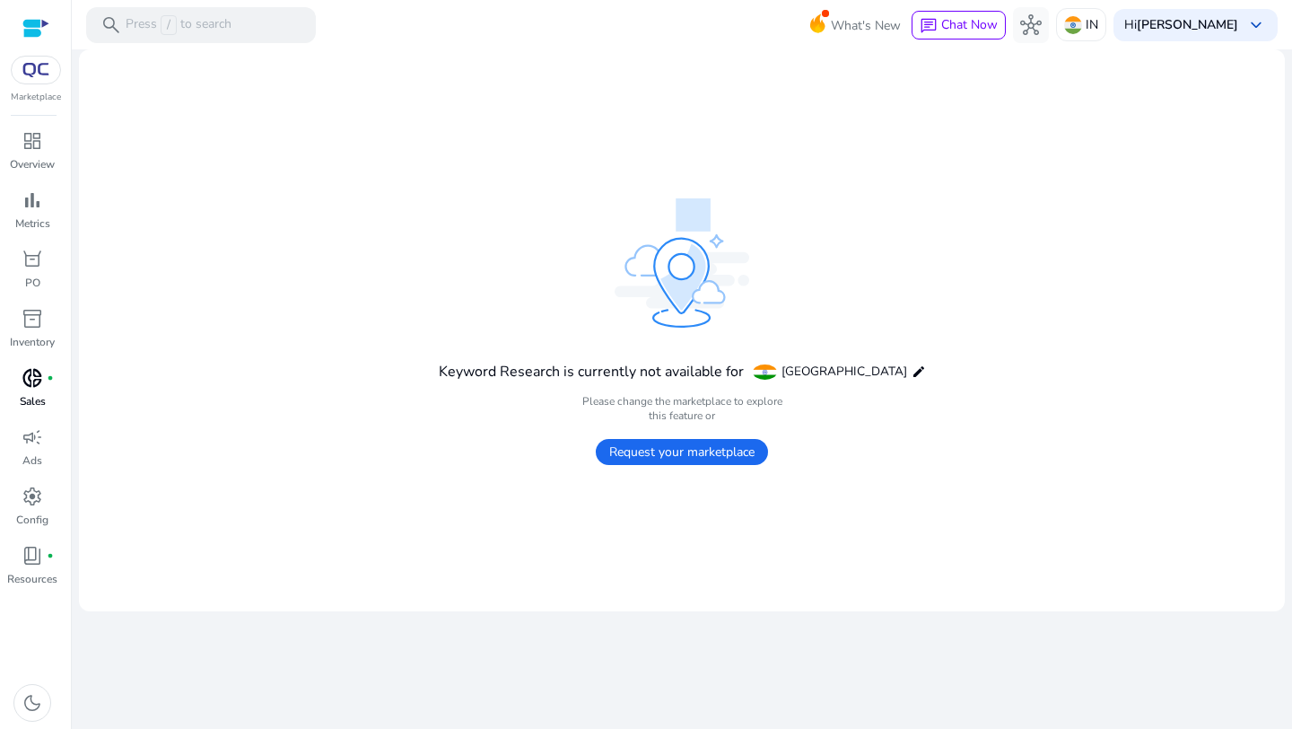
click at [32, 396] on p "Sales" at bounding box center [33, 401] width 26 height 16
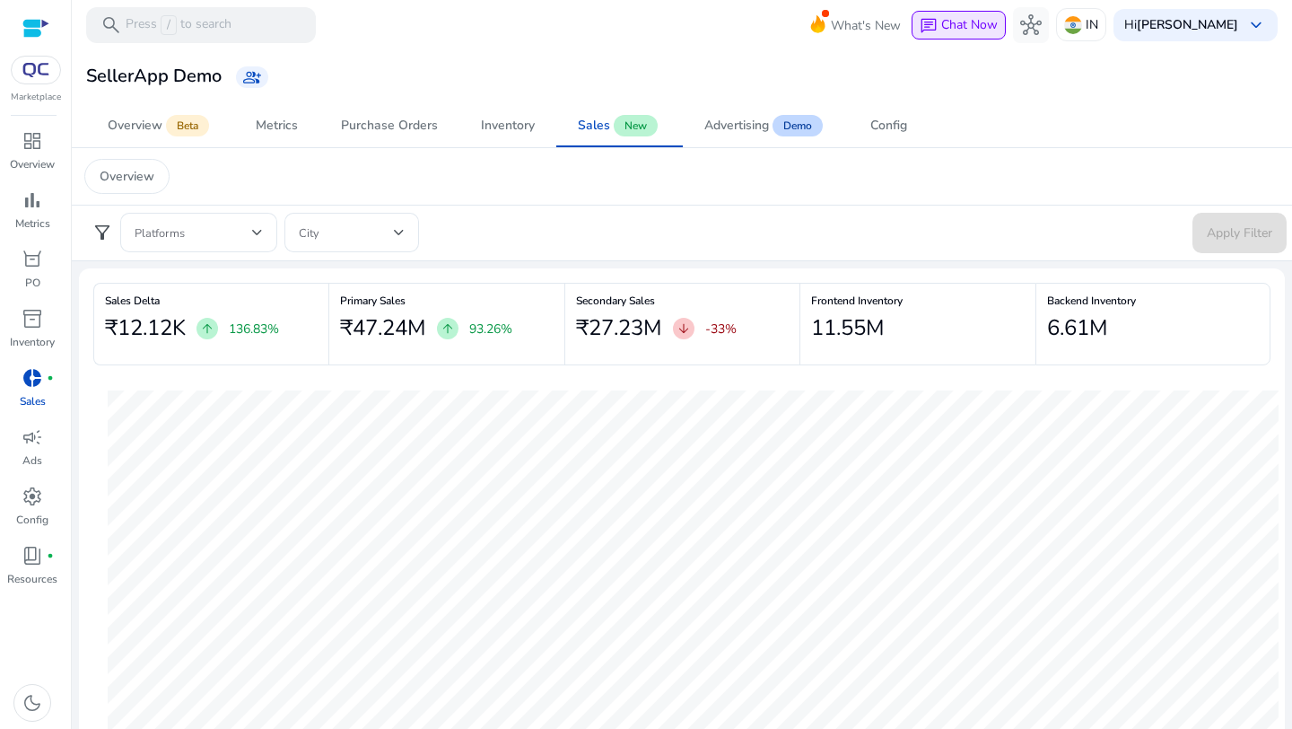
click at [997, 25] on span "Chat Now" at bounding box center [969, 24] width 57 height 17
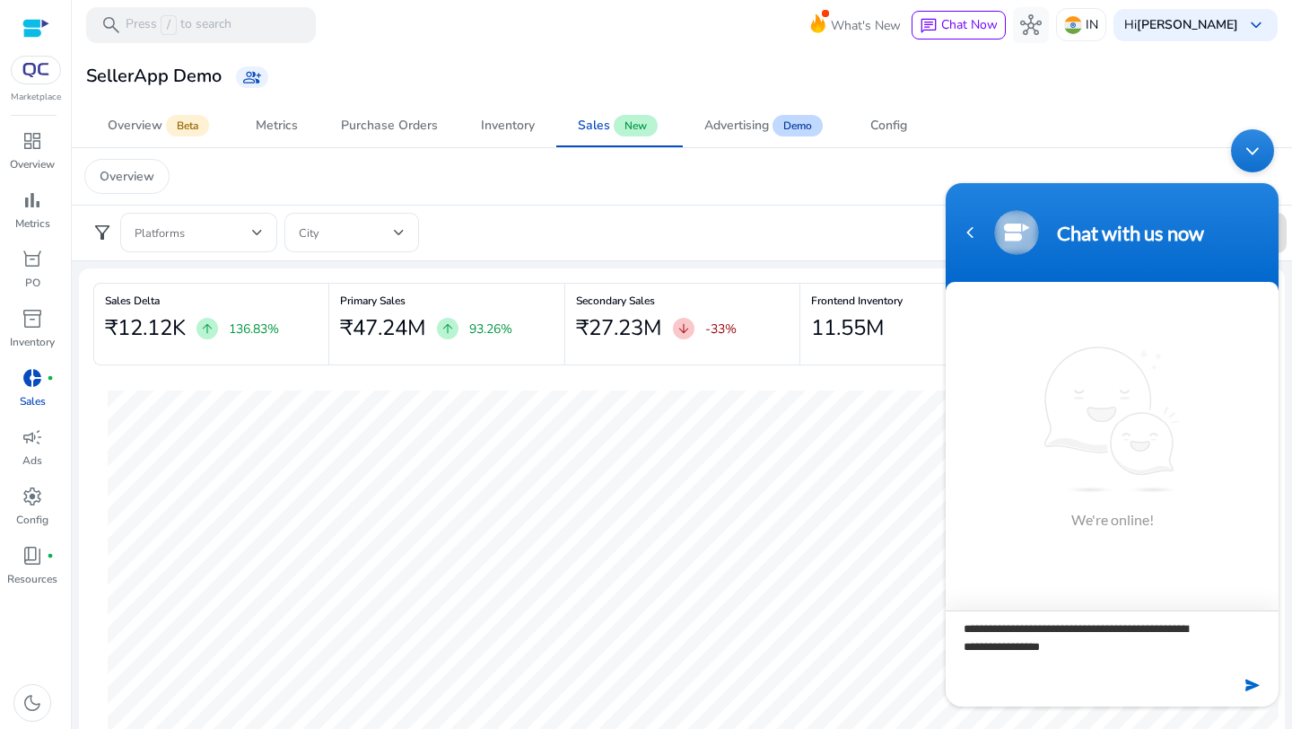
drag, startPoint x: 1061, startPoint y: 630, endPoint x: 1057, endPoint y: 708, distance: 78.2
click at [1061, 631] on textarea "**********" at bounding box center [1112, 641] width 333 height 63
type textarea "**********"
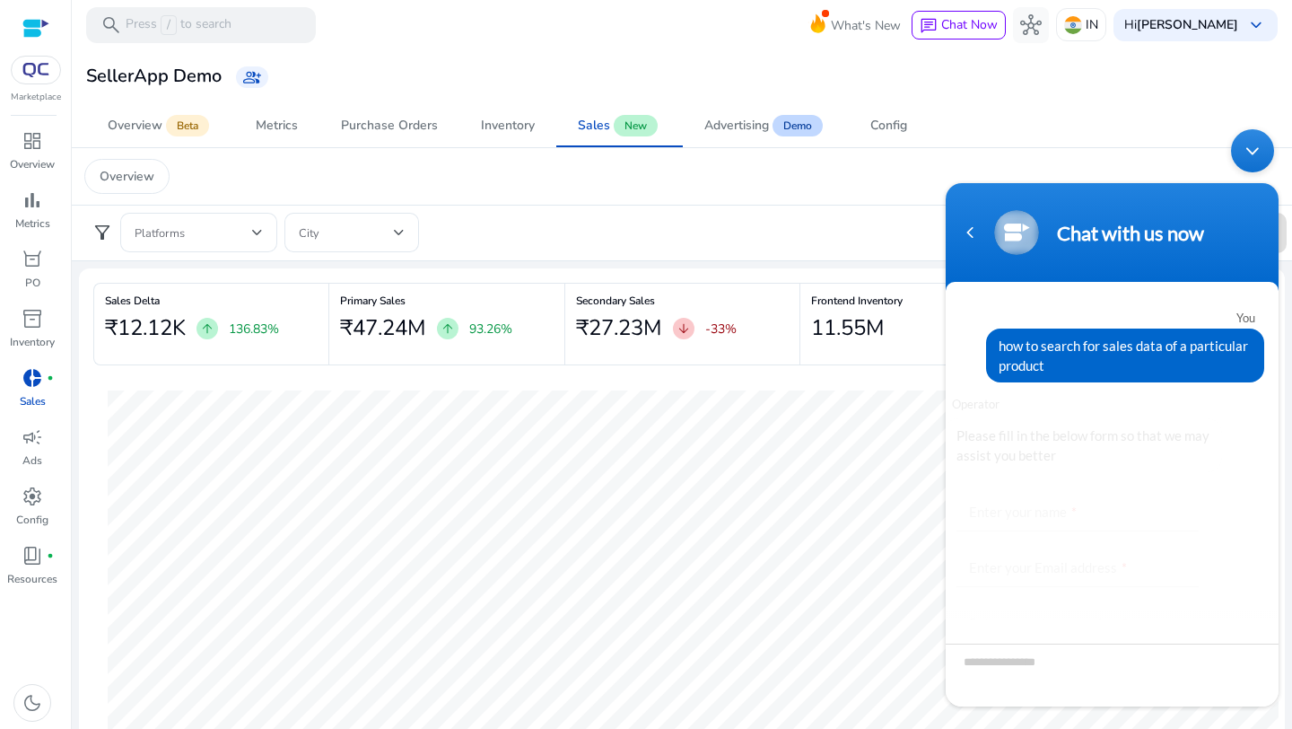
scroll to position [101, 0]
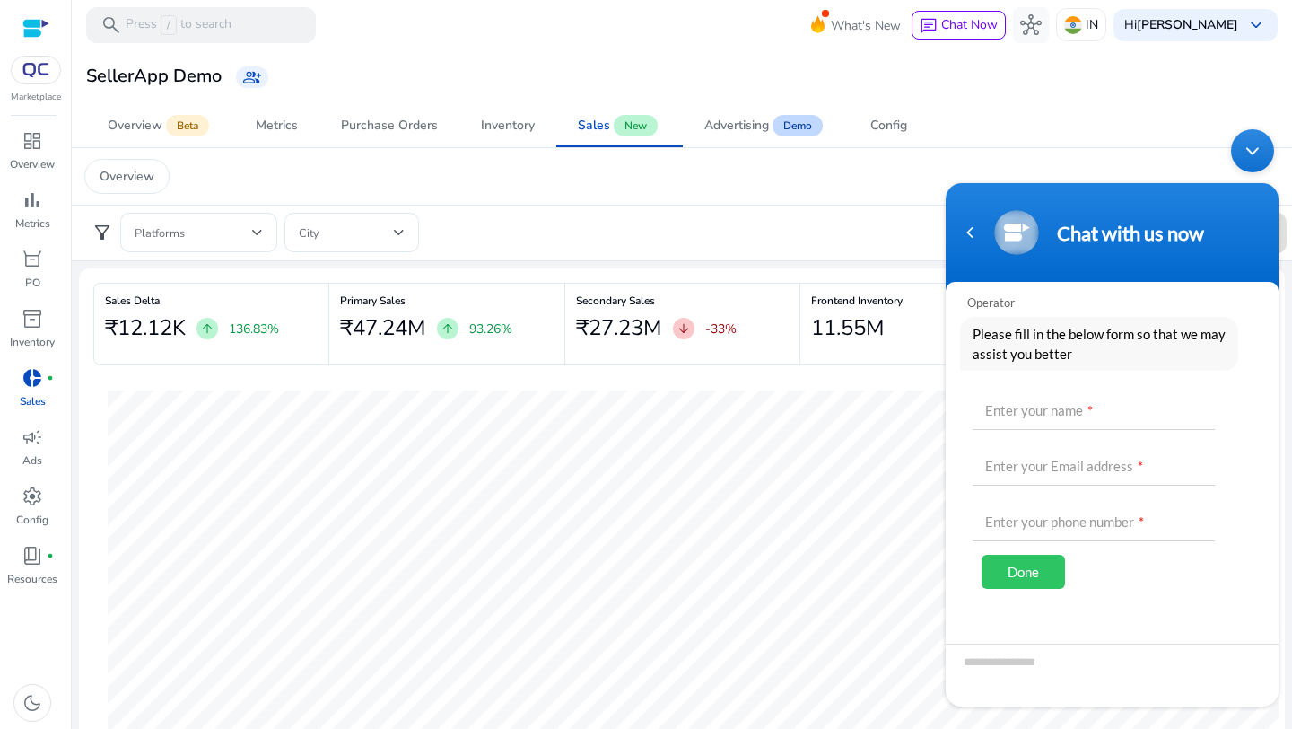
click at [1250, 146] on div "Minimize live chat window" at bounding box center [1252, 150] width 43 height 43
